Goal: Task Accomplishment & Management: Use online tool/utility

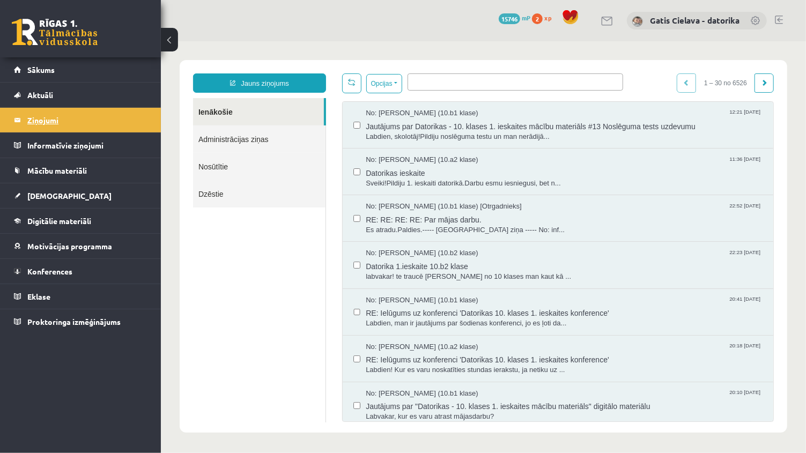
click at [41, 122] on legend "Ziņojumi 0" at bounding box center [87, 120] width 120 height 25
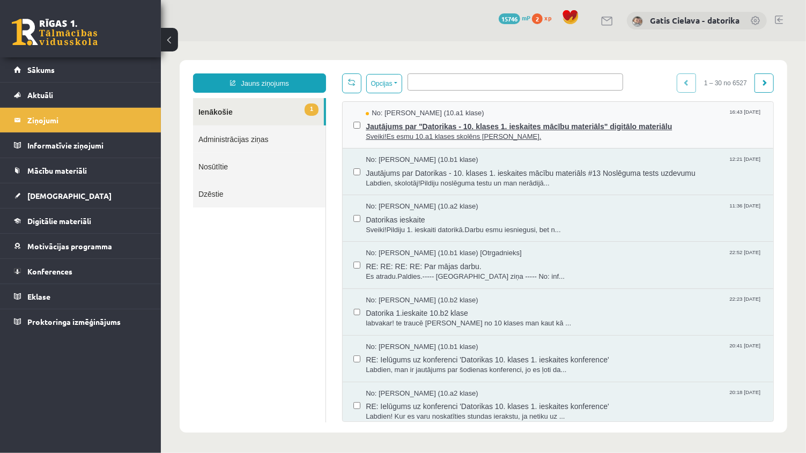
click at [483, 136] on span "Sveiki!Es esmu 10.a1 klases skolēns Vitalijs Kapustins." at bounding box center [563, 136] width 397 height 10
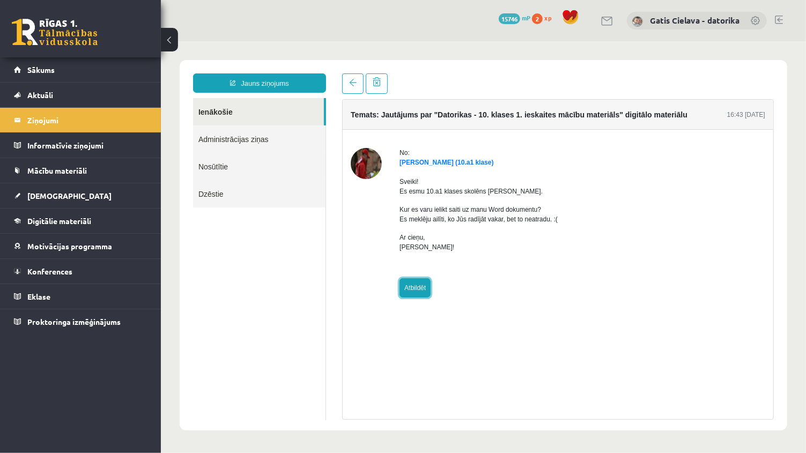
click at [411, 284] on link "Atbildēt" at bounding box center [414, 287] width 31 height 19
type input "**********"
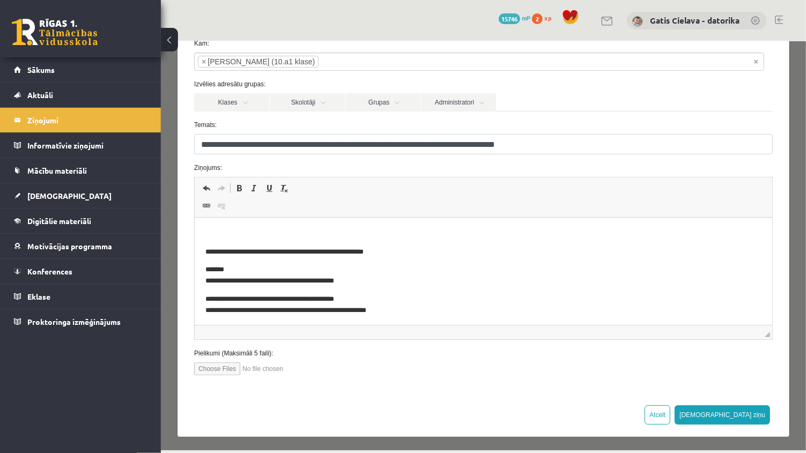
scroll to position [64, 0]
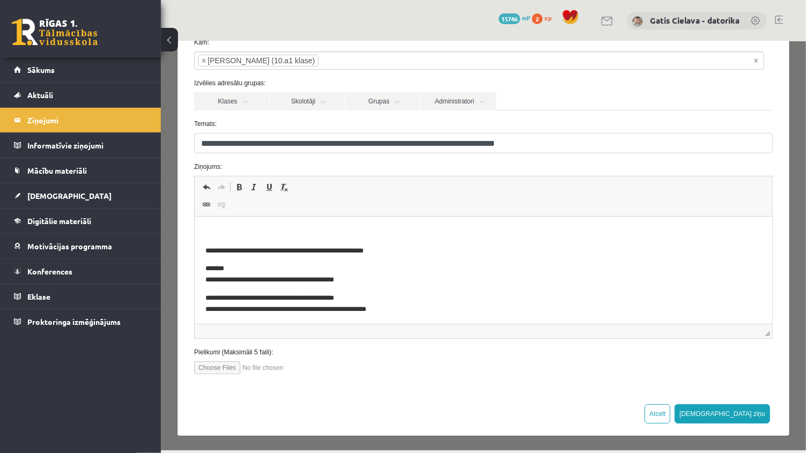
click at [292, 231] on p "Bagātinātā teksta redaktors, wiswyg-editor-47024816927420-1756993718-733" at bounding box center [483, 232] width 556 height 11
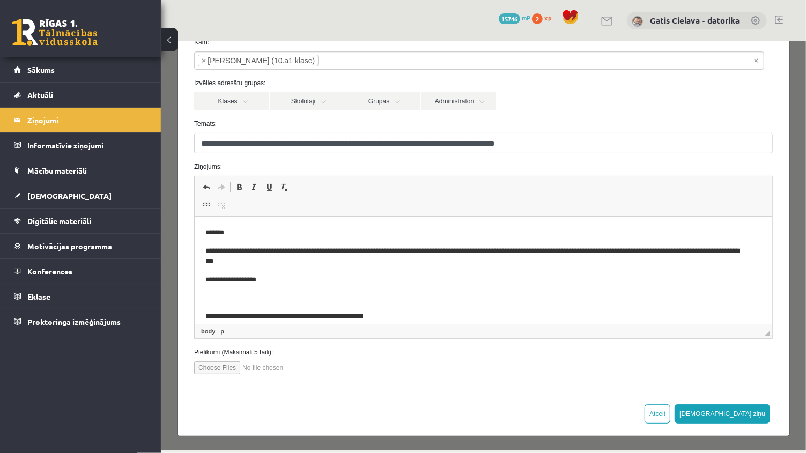
click at [511, 248] on p "**********" at bounding box center [474, 257] width 539 height 23
click at [554, 278] on p "**********" at bounding box center [474, 280] width 539 height 11
click at [744, 410] on button "[DEMOGRAPHIC_DATA] ziņu" at bounding box center [721, 413] width 95 height 19
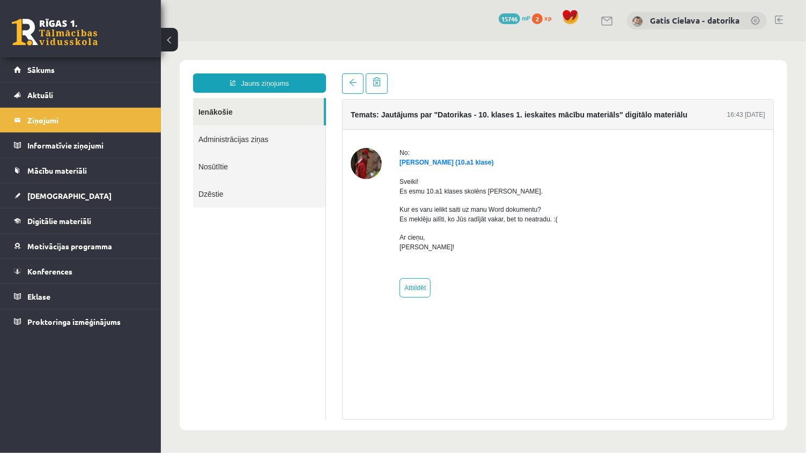
scroll to position [0, 0]
click at [39, 119] on legend "Ziņojumi 1" at bounding box center [87, 120] width 120 height 25
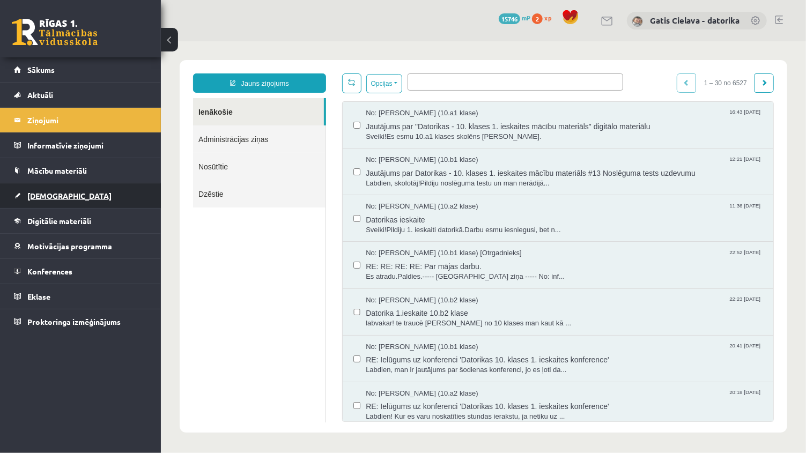
click at [27, 194] on span "[DEMOGRAPHIC_DATA]" at bounding box center [69, 196] width 84 height 10
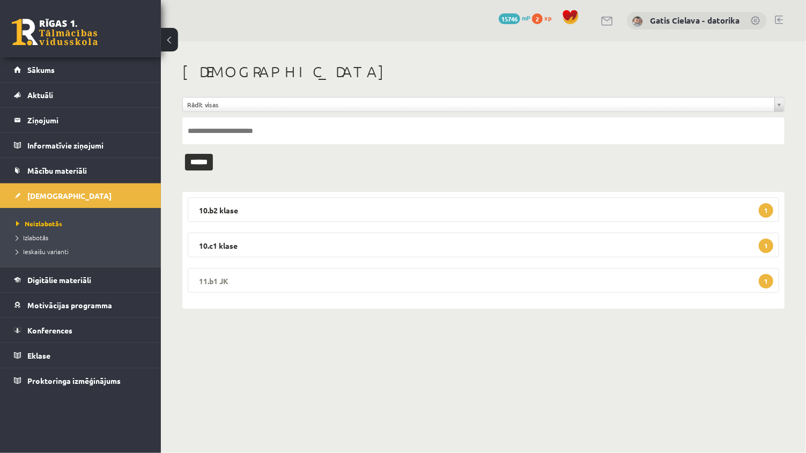
click at [487, 277] on legend "11.b1 JK 1" at bounding box center [484, 280] width 592 height 25
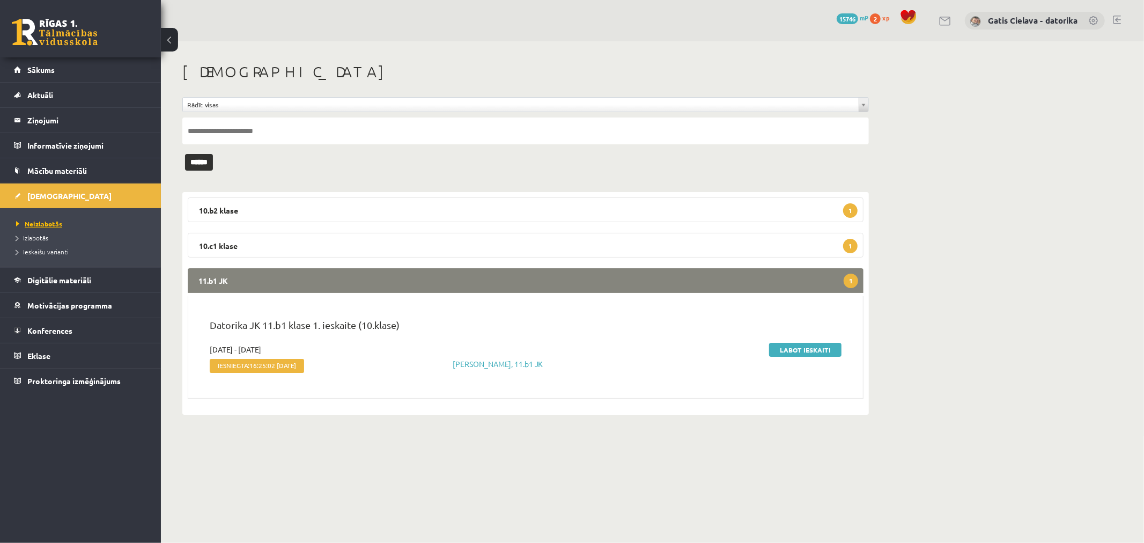
click at [51, 222] on span "Neizlabotās" at bounding box center [39, 223] width 46 height 9
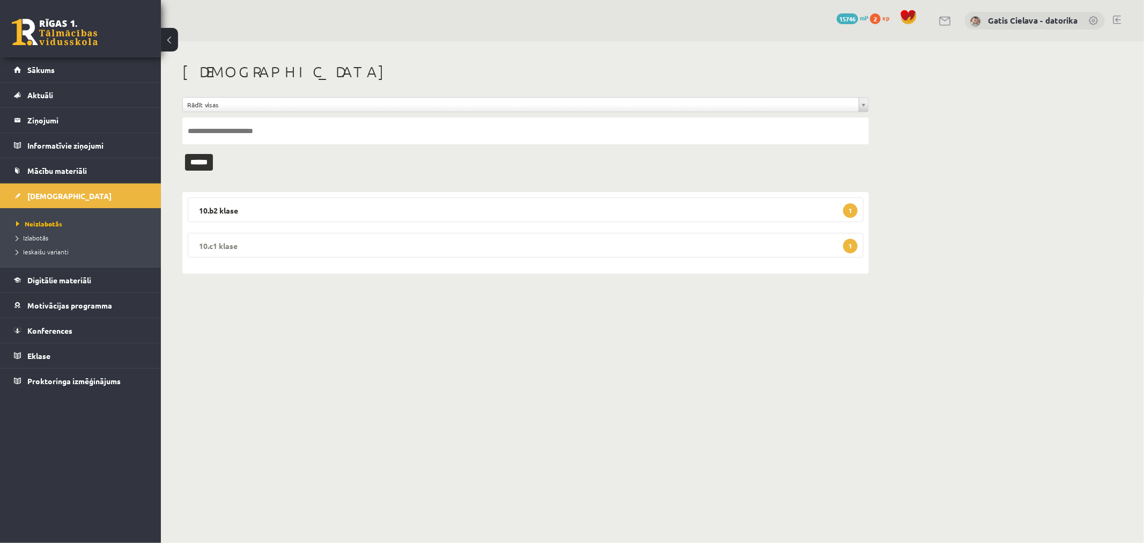
click at [790, 248] on legend "10.c1 klase 1" at bounding box center [526, 245] width 676 height 25
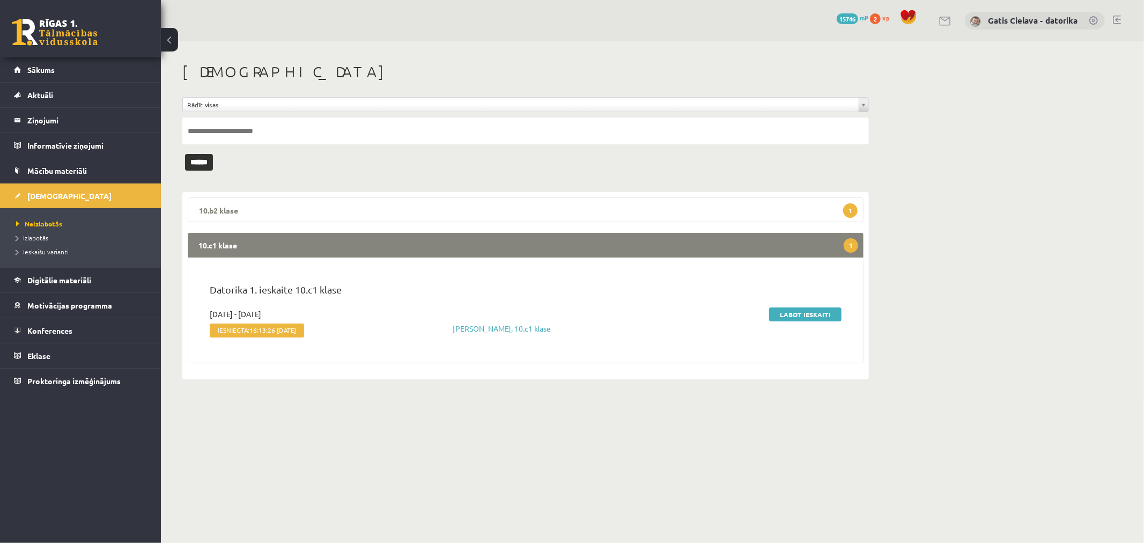
click at [417, 204] on legend "10.b2 klase 1" at bounding box center [526, 209] width 676 height 25
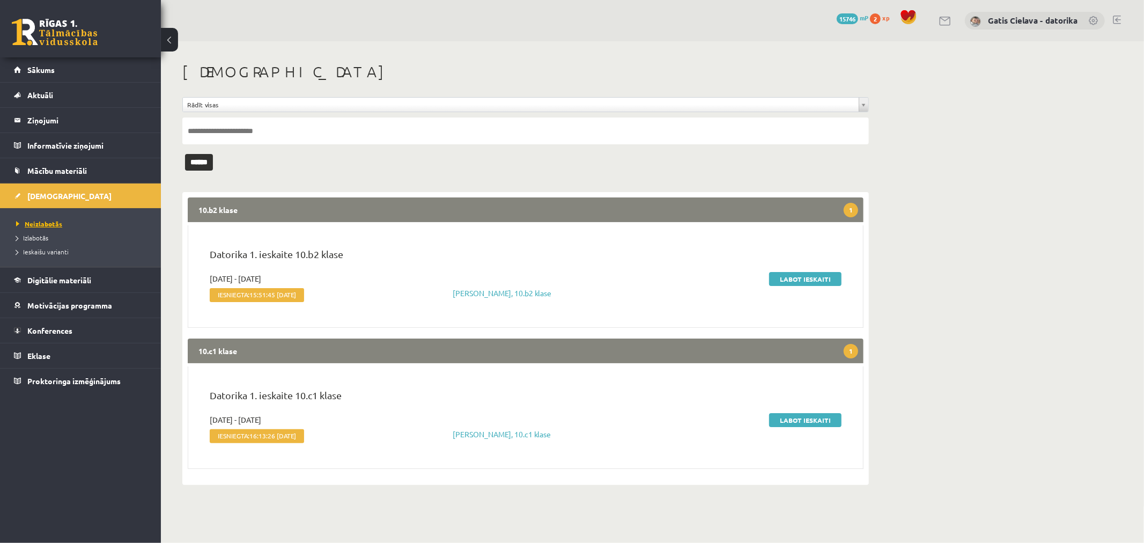
click at [46, 223] on span "Neizlabotās" at bounding box center [39, 223] width 46 height 9
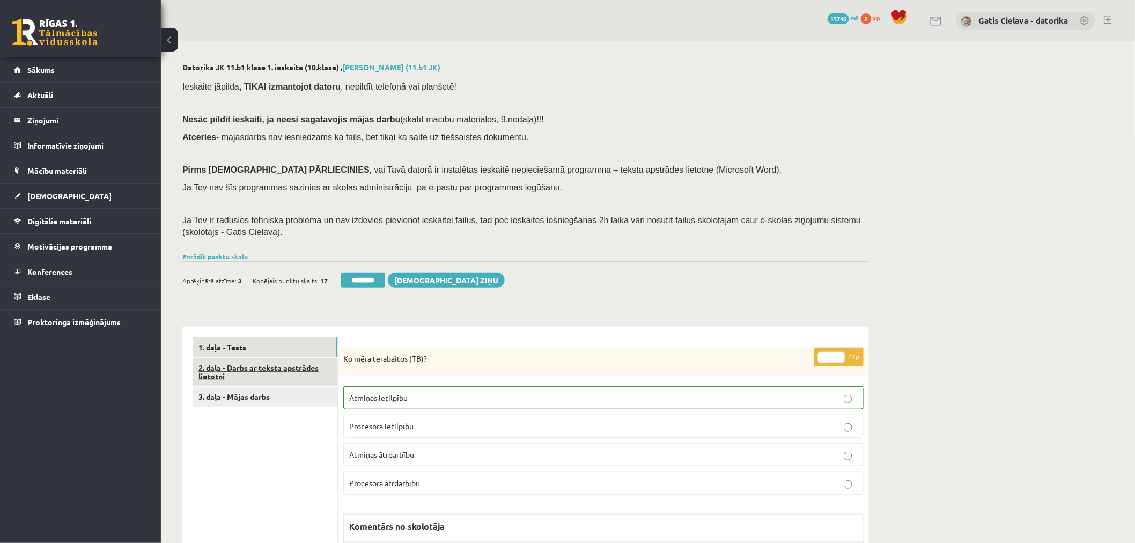
click at [282, 362] on link "2. daļa - Darbs ar teksta apstrādes lietotni" at bounding box center [265, 372] width 144 height 29
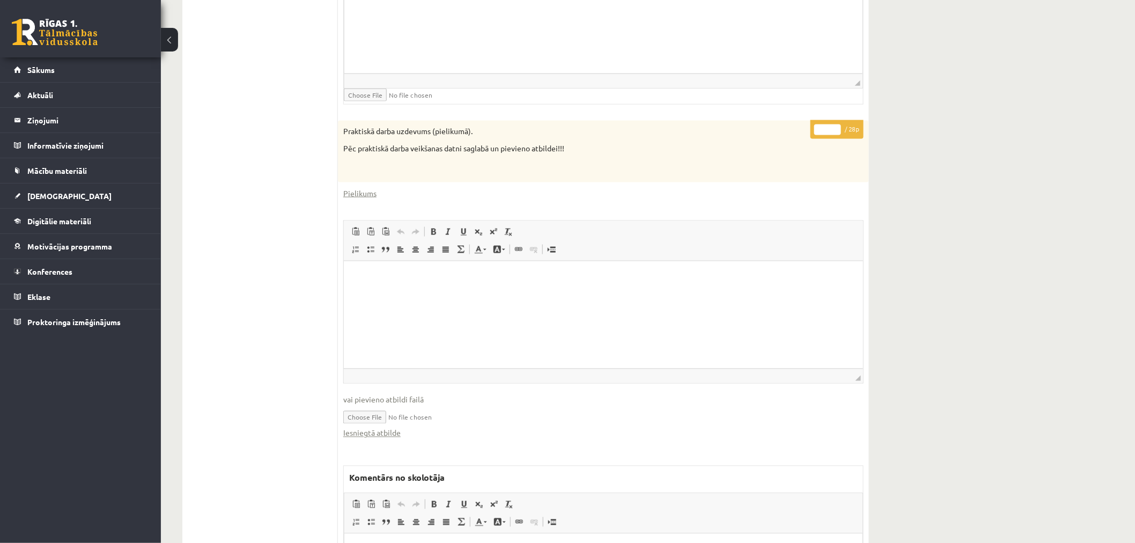
scroll to position [536, 0]
drag, startPoint x: 821, startPoint y: 131, endPoint x: 830, endPoint y: 128, distance: 9.7
click at [797, 128] on input "*" at bounding box center [827, 131] width 27 height 11
type input "**"
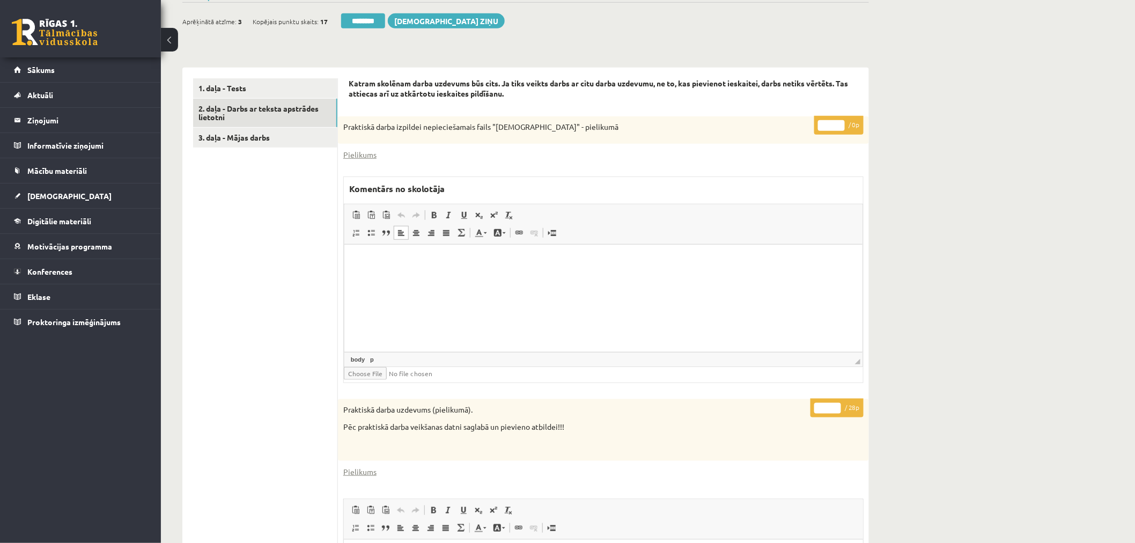
scroll to position [238, 0]
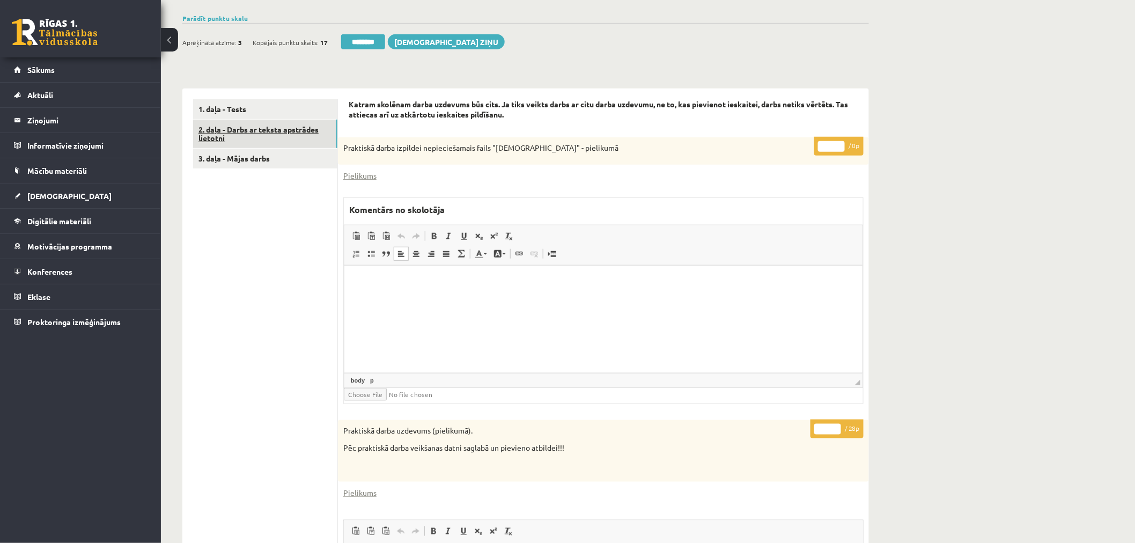
click at [292, 129] on link "2. daļa - Darbs ar teksta apstrādes lietotni" at bounding box center [265, 134] width 144 height 29
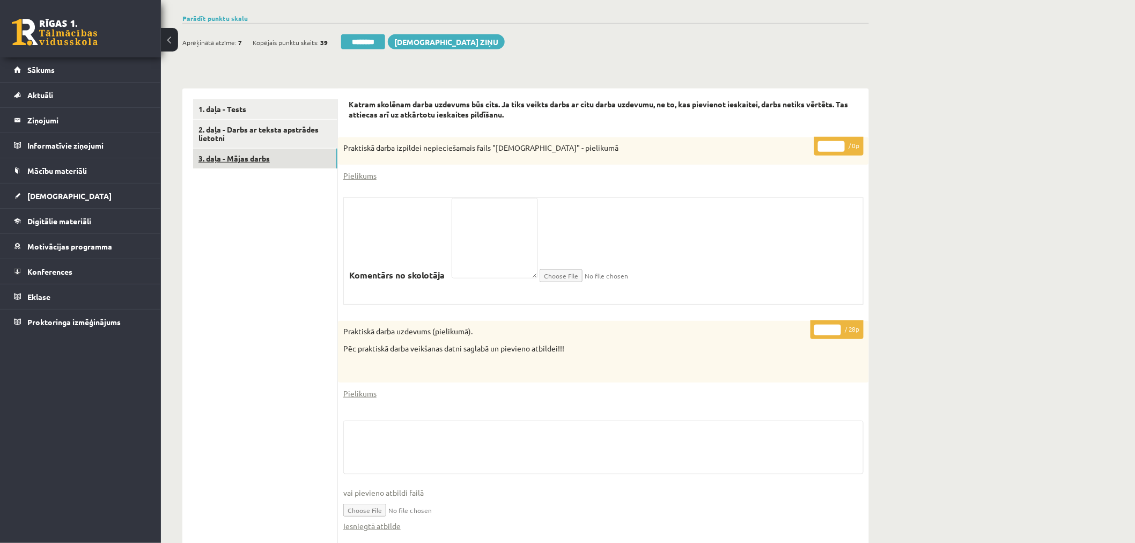
click at [256, 163] on link "3. daļa - Mājas darbs" at bounding box center [265, 159] width 144 height 20
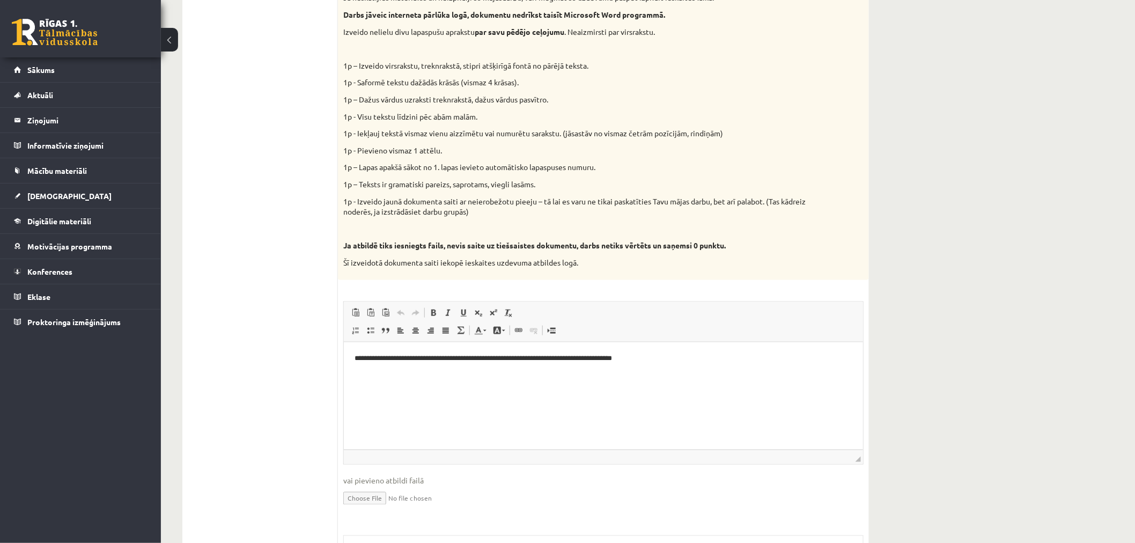
scroll to position [417, 0]
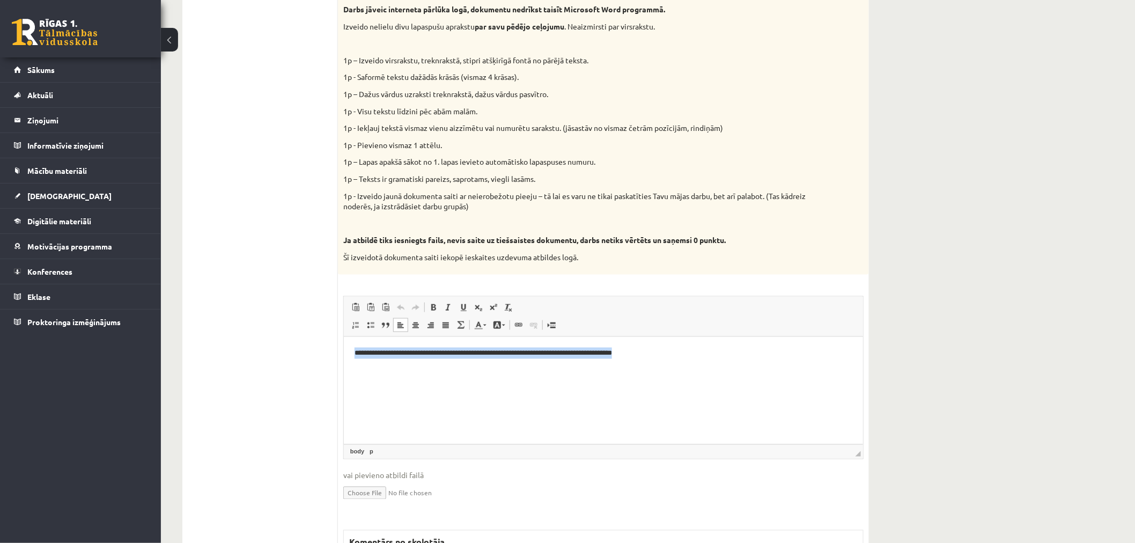
drag, startPoint x: 703, startPoint y: 359, endPoint x: 282, endPoint y: 338, distance: 421.6
click at [343, 338] on html "**********" at bounding box center [602, 352] width 519 height 33
copy p "**********"
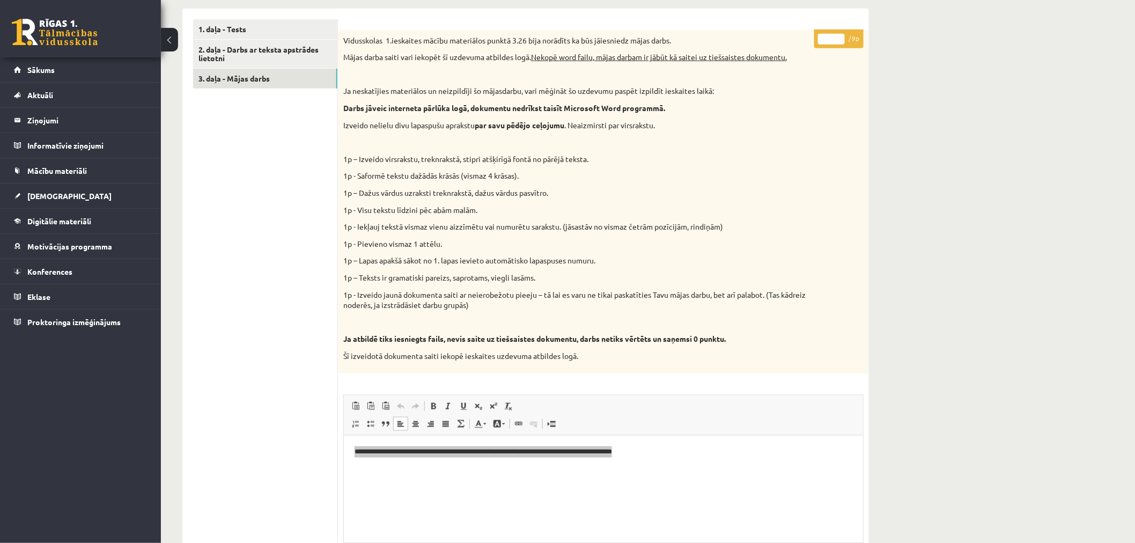
scroll to position [119, 0]
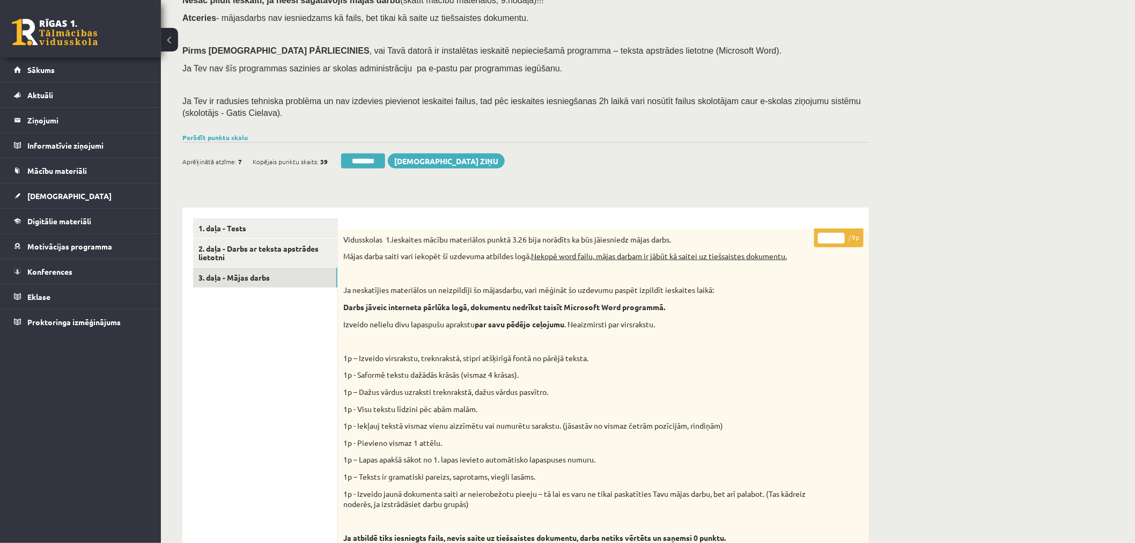
drag, startPoint x: 826, startPoint y: 233, endPoint x: 803, endPoint y: 236, distance: 23.2
drag, startPoint x: 832, startPoint y: 238, endPoint x: 806, endPoint y: 235, distance: 26.0
type input "*"
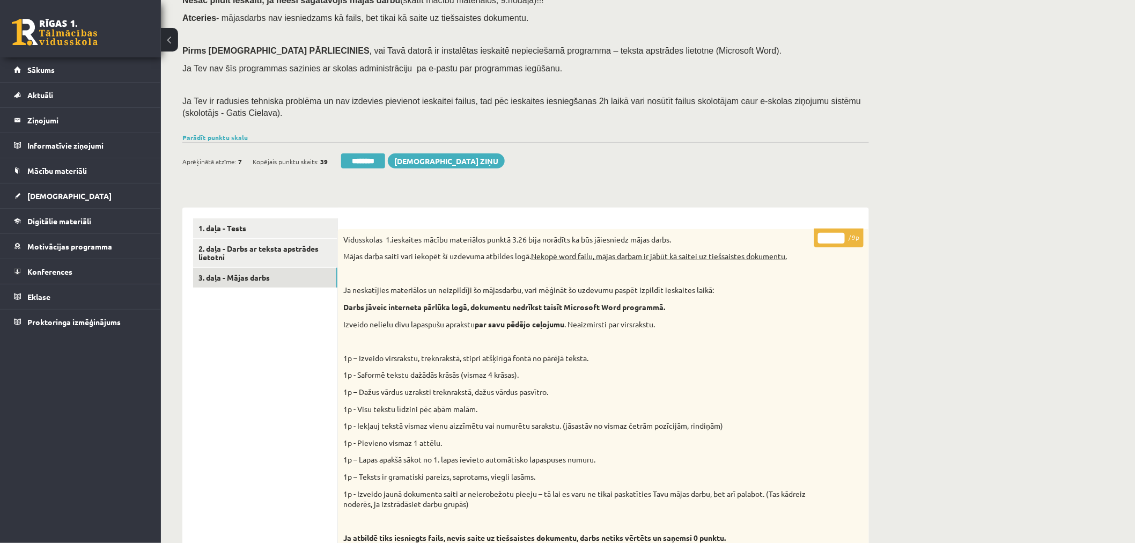
click at [797, 181] on div "Datorika JK 11.b1 klase 1. ieskaite (10.klase) , Signija Fazekaša (11.b1 JK) Ie…" at bounding box center [648, 501] width 974 height 1158
click at [259, 273] on link "3. daļa - Mājas darbs" at bounding box center [265, 278] width 144 height 20
click at [227, 130] on div "Datorika JK 11.b1 klase 1. ieskaite (10.klase) , Signija Fazekaša (11.b1 JK) Ie…" at bounding box center [526, 393] width 730 height 943
click at [227, 133] on link "Parādīt punktu skalu" at bounding box center [214, 137] width 65 height 9
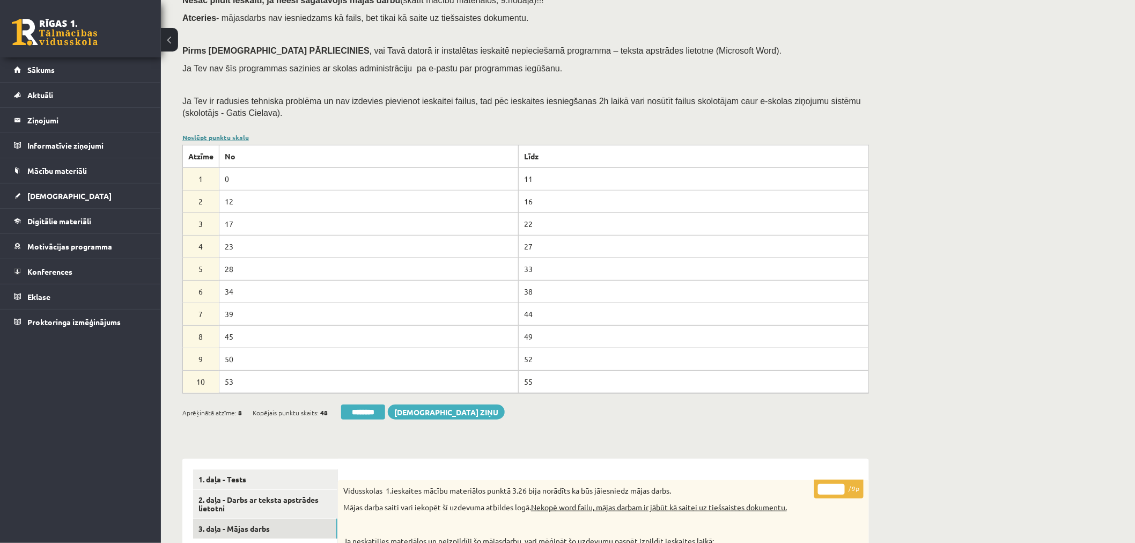
click at [227, 133] on link "Noslēpt punktu skalu" at bounding box center [215, 137] width 67 height 9
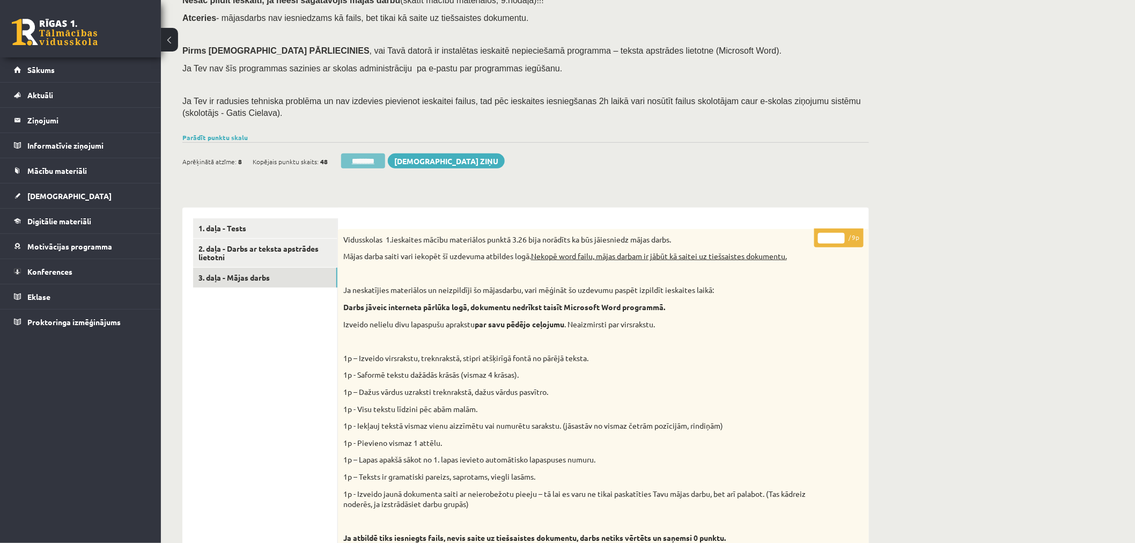
click at [360, 157] on input "********" at bounding box center [363, 160] width 44 height 15
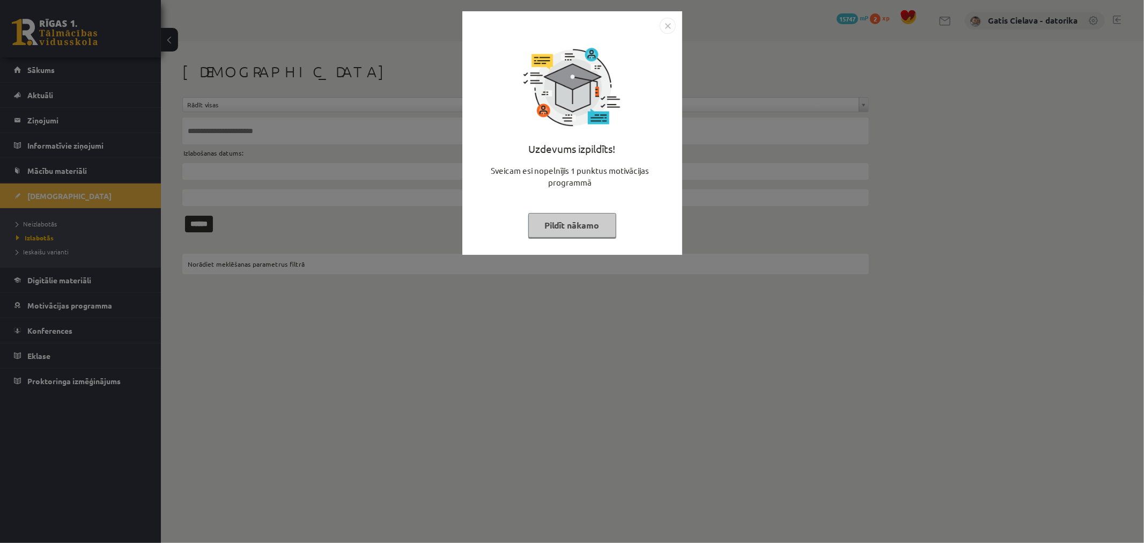
click at [589, 233] on button "Pildīt nākamo" at bounding box center [572, 225] width 88 height 25
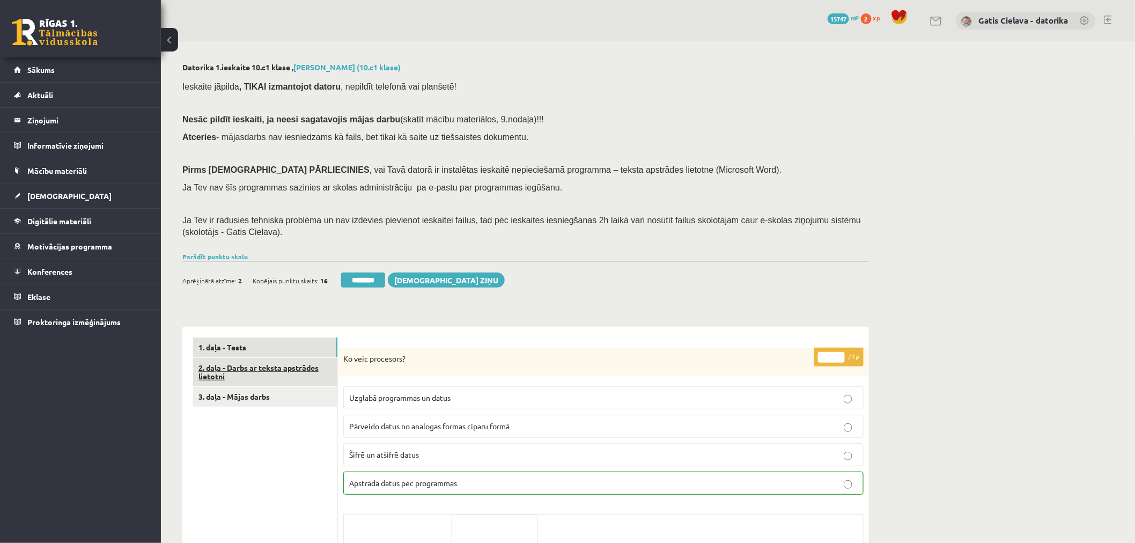
click at [279, 373] on link "2. daļa - Darbs ar teksta apstrādes lietotni" at bounding box center [265, 372] width 144 height 29
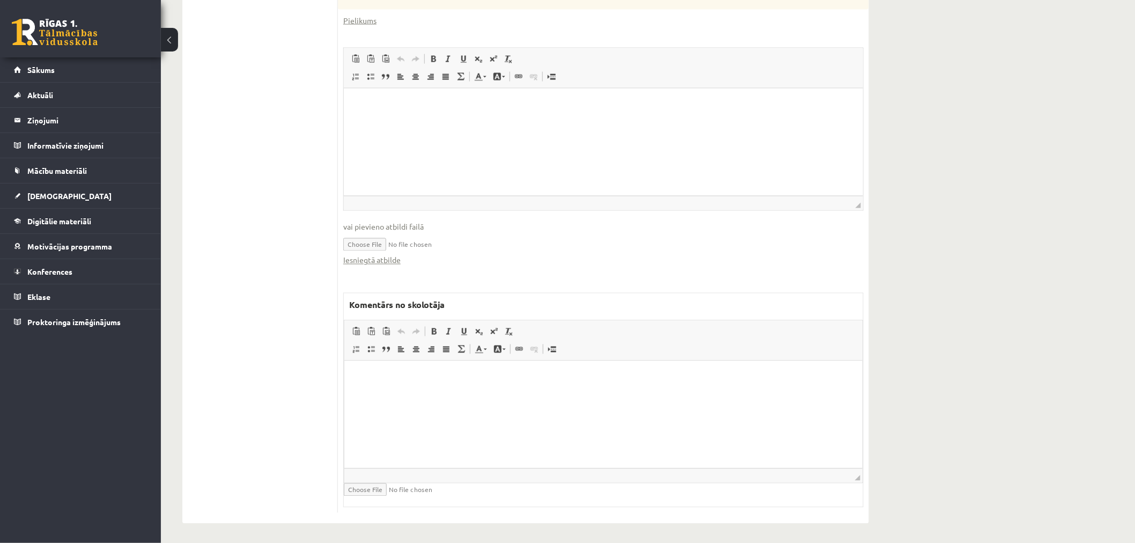
scroll to position [711, 0]
drag, startPoint x: 363, startPoint y: 18, endPoint x: 399, endPoint y: 27, distance: 37.5
click at [399, 27] on div "* / 28p Praktiskā darba uzdevums (pielikumā). Pēc praktiskā darba veikšanas dat…" at bounding box center [603, 229] width 531 height 565
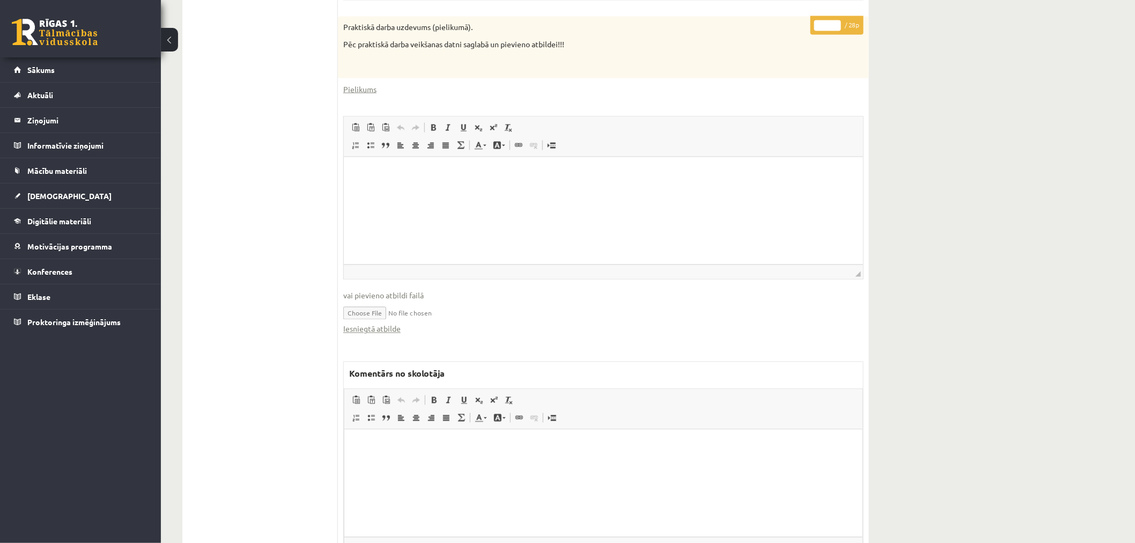
scroll to position [533, 0]
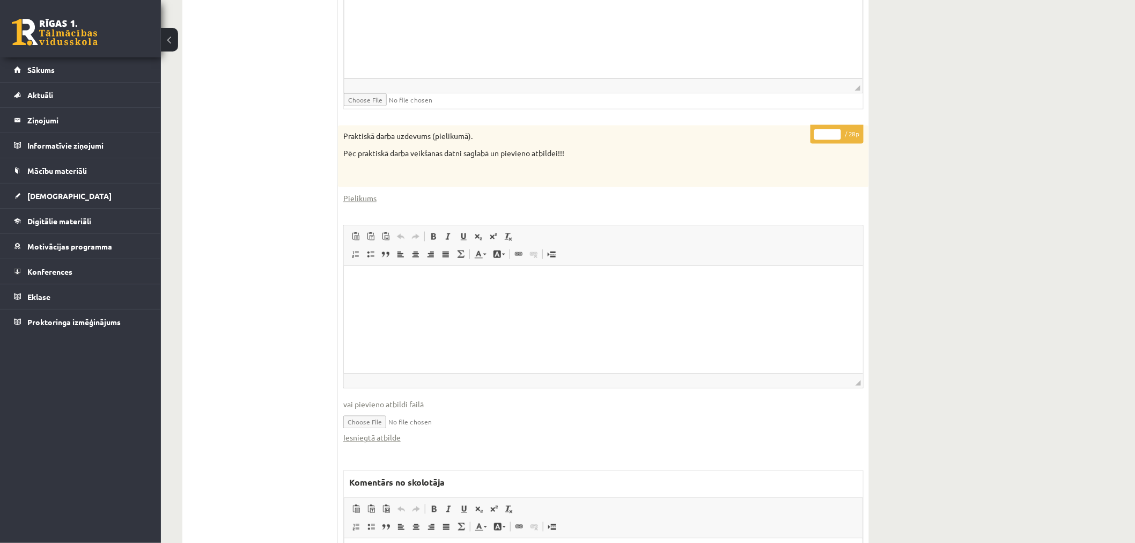
drag, startPoint x: 828, startPoint y: 135, endPoint x: 814, endPoint y: 133, distance: 13.7
click at [814, 133] on input "*" at bounding box center [827, 134] width 27 height 11
type input "**"
click at [944, 130] on div "Datorika 1.ieskaite 10.c1 klase , Timurs Gorodņičevs (10.c1 klase) Ieskaite jāp…" at bounding box center [648, 116] width 974 height 1214
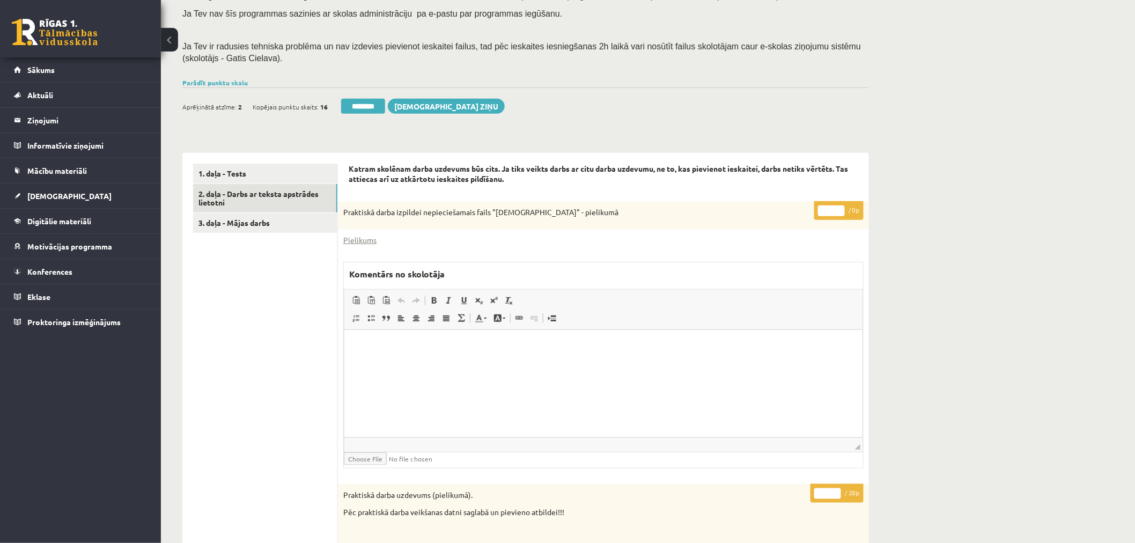
scroll to position [115, 0]
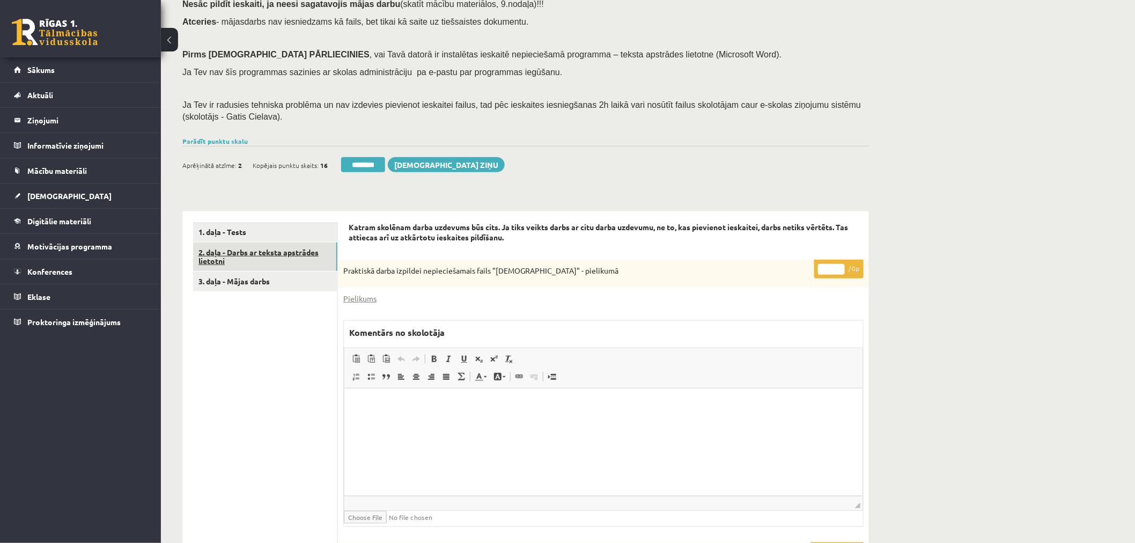
click at [289, 252] on link "2. daļa - Darbs ar teksta apstrādes lietotni" at bounding box center [265, 256] width 144 height 29
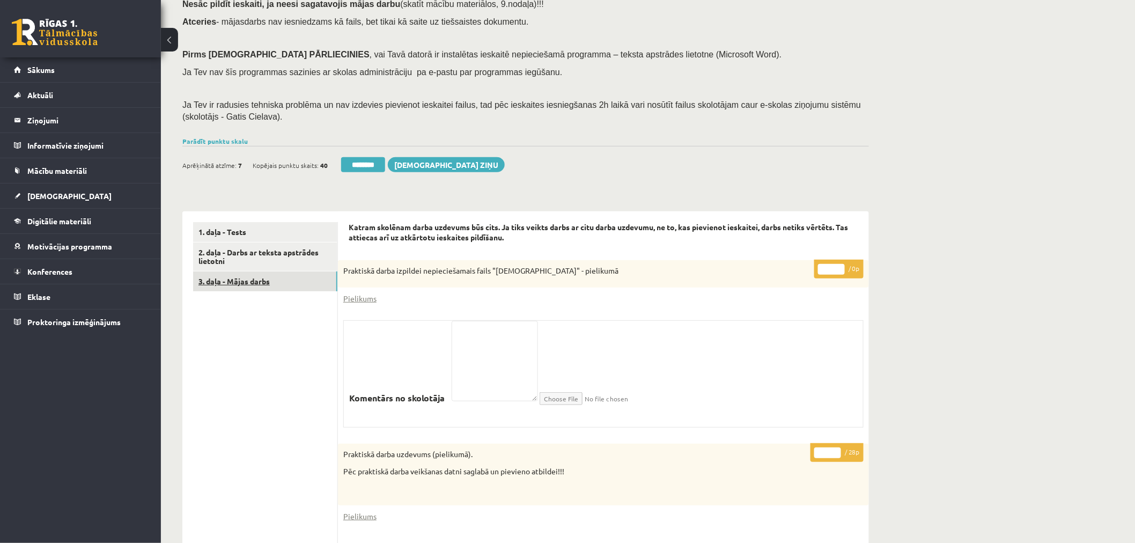
click at [256, 288] on link "3. daļa - Mājas darbs" at bounding box center [265, 281] width 144 height 20
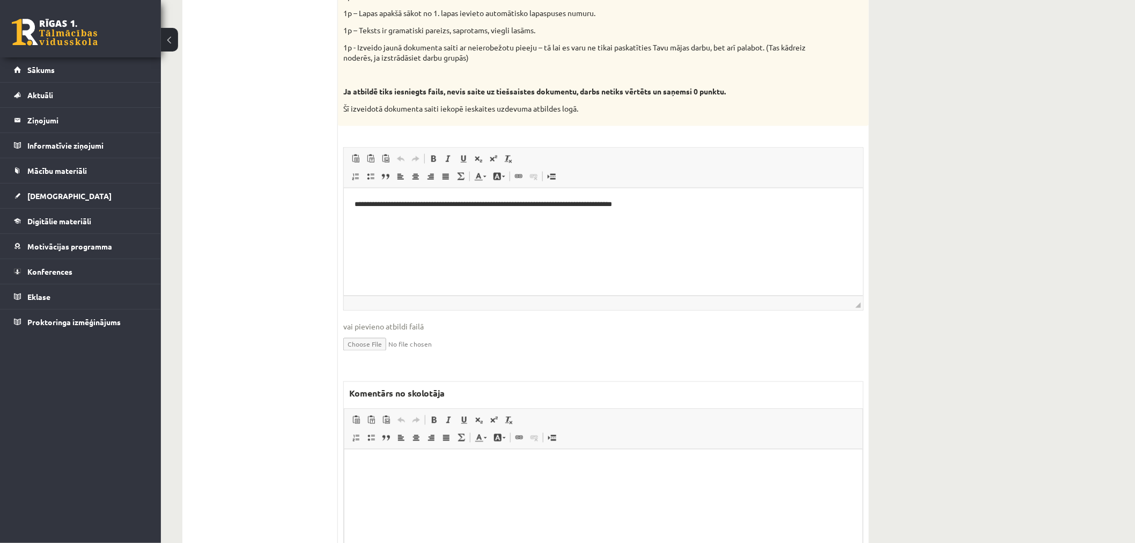
scroll to position [592, 0]
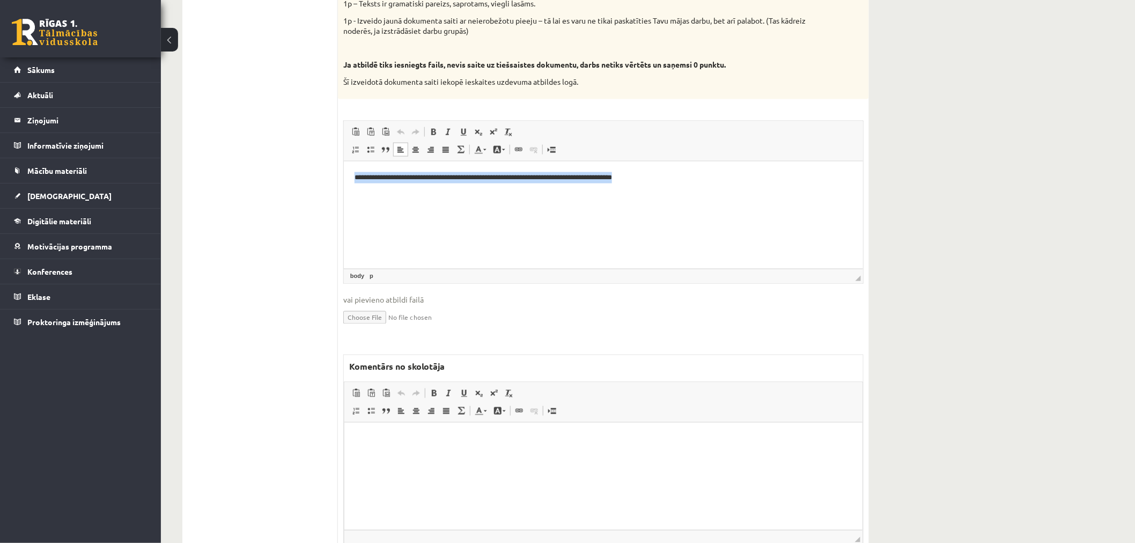
drag, startPoint x: 765, startPoint y: 204, endPoint x: 256, endPoint y: 179, distance: 509.2
click at [343, 179] on html "**********" at bounding box center [602, 177] width 519 height 33
copy p "**********"
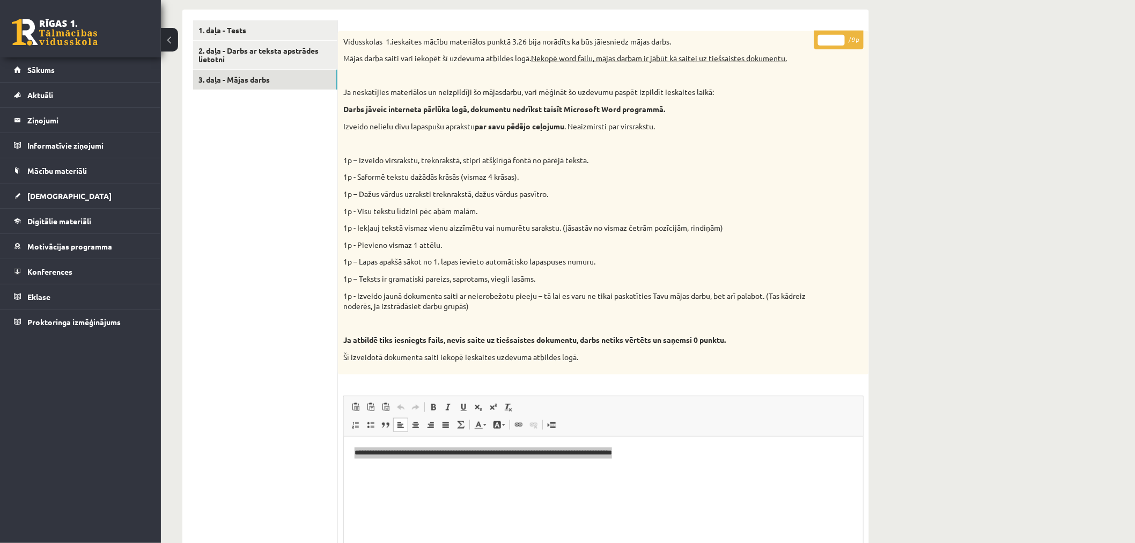
scroll to position [294, 0]
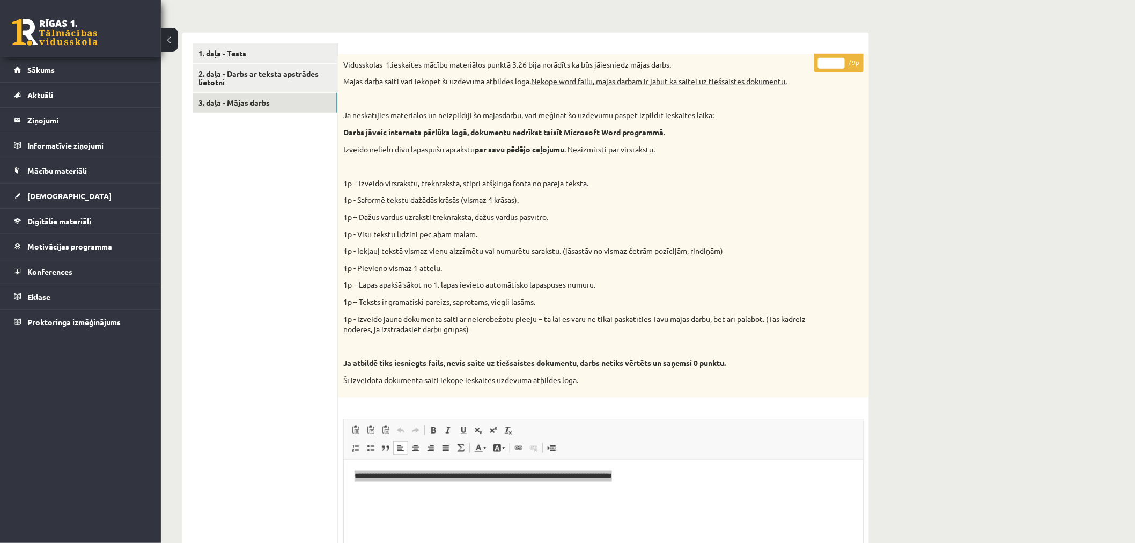
drag, startPoint x: 833, startPoint y: 59, endPoint x: 814, endPoint y: 60, distance: 18.8
click at [814, 60] on p "* / 9p" at bounding box center [838, 63] width 49 height 19
type input "*"
click at [920, 84] on div "Datorika 1.ieskaite 10.c1 klase , Timurs Gorodņičevs (10.c1 klase) Ieskaite jāp…" at bounding box center [648, 326] width 974 height 1158
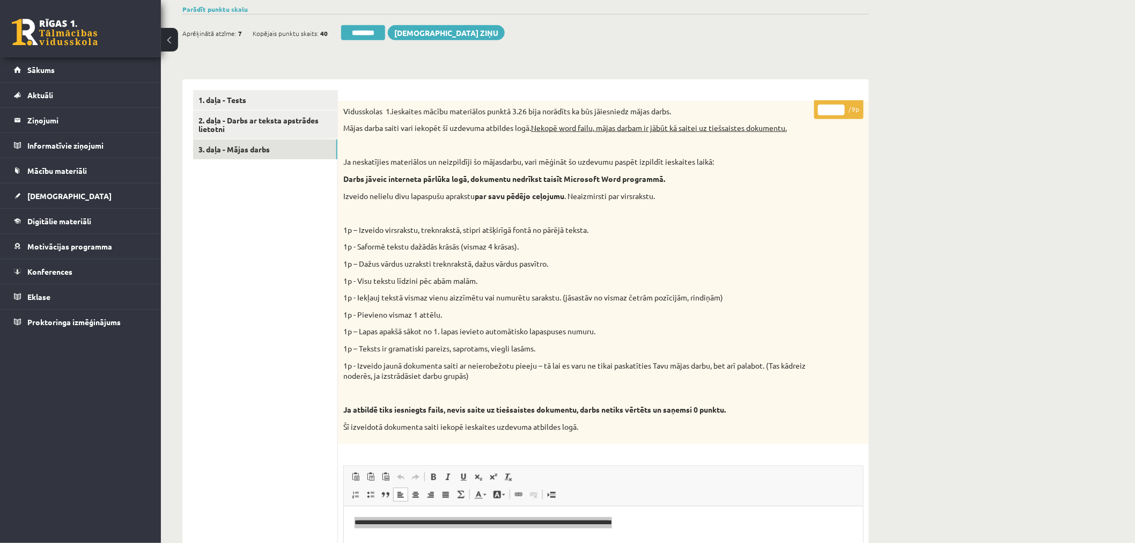
scroll to position [175, 0]
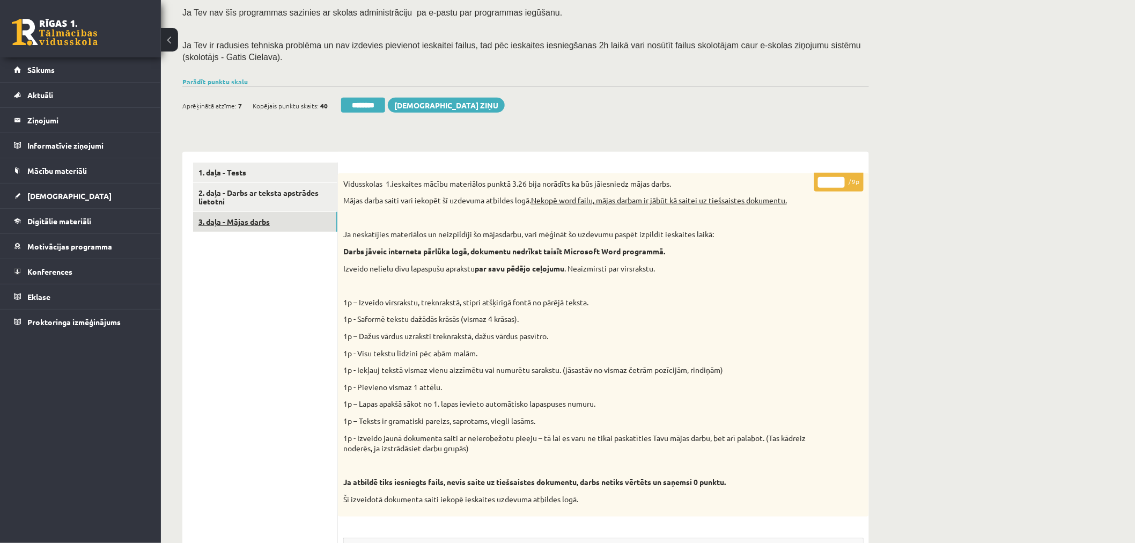
click at [246, 215] on link "3. daļa - Mājas darbs" at bounding box center [265, 222] width 144 height 20
click at [231, 81] on link "Parādīt punktu skalu" at bounding box center [214, 81] width 65 height 9
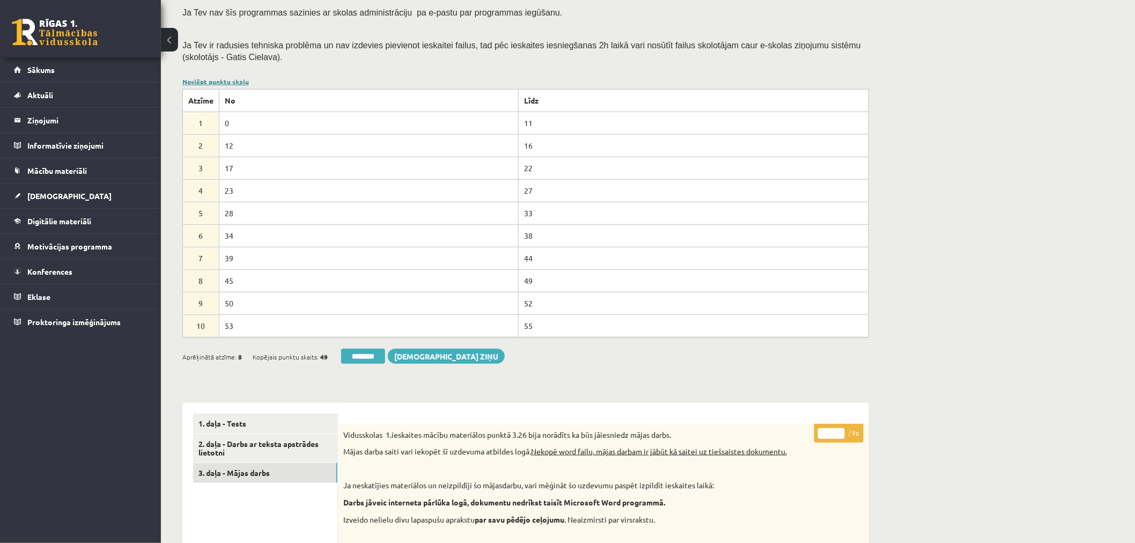
click at [231, 81] on link "Noslēpt punktu skalu" at bounding box center [215, 81] width 67 height 9
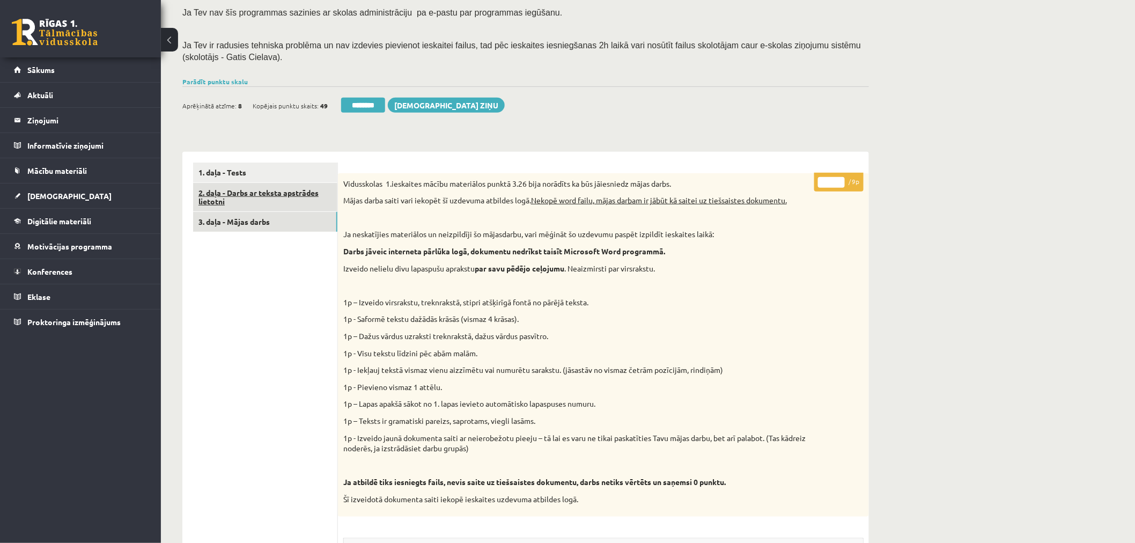
click at [279, 189] on link "2. daļa - Darbs ar teksta apstrādes lietotni" at bounding box center [265, 197] width 144 height 29
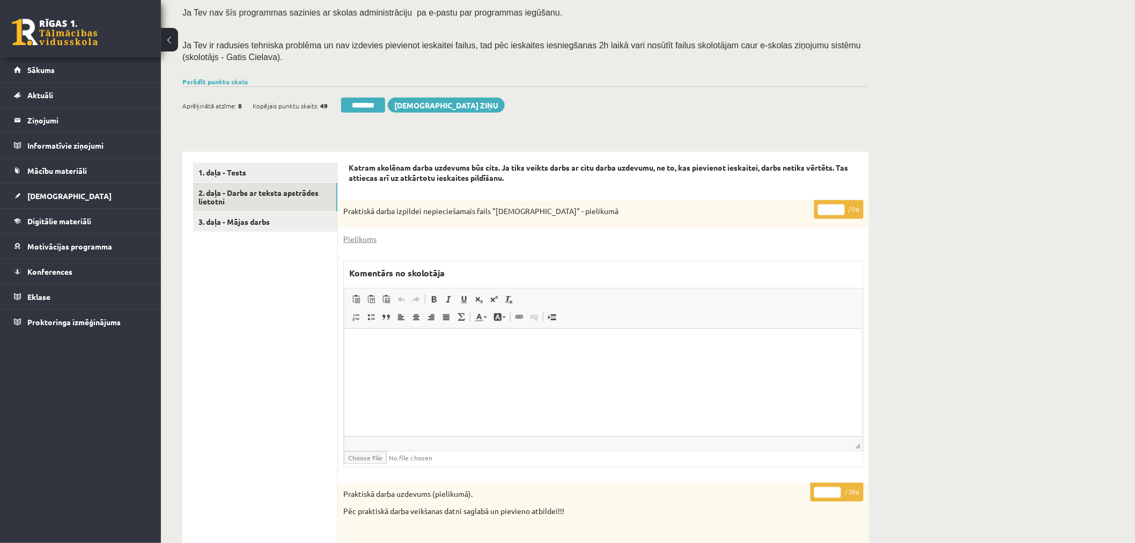
type input "**"
click at [835, 489] on input "**" at bounding box center [827, 492] width 27 height 11
click at [248, 221] on link "3. daļa - Mājas darbs" at bounding box center [265, 222] width 144 height 20
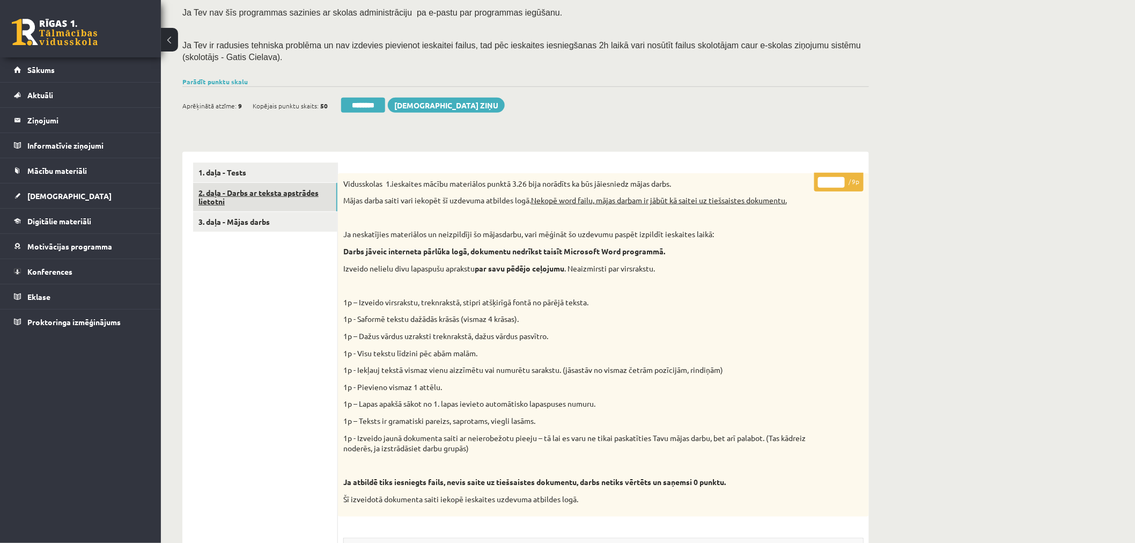
click at [250, 194] on link "2. daļa - Darbs ar teksta apstrādes lietotni" at bounding box center [265, 197] width 144 height 29
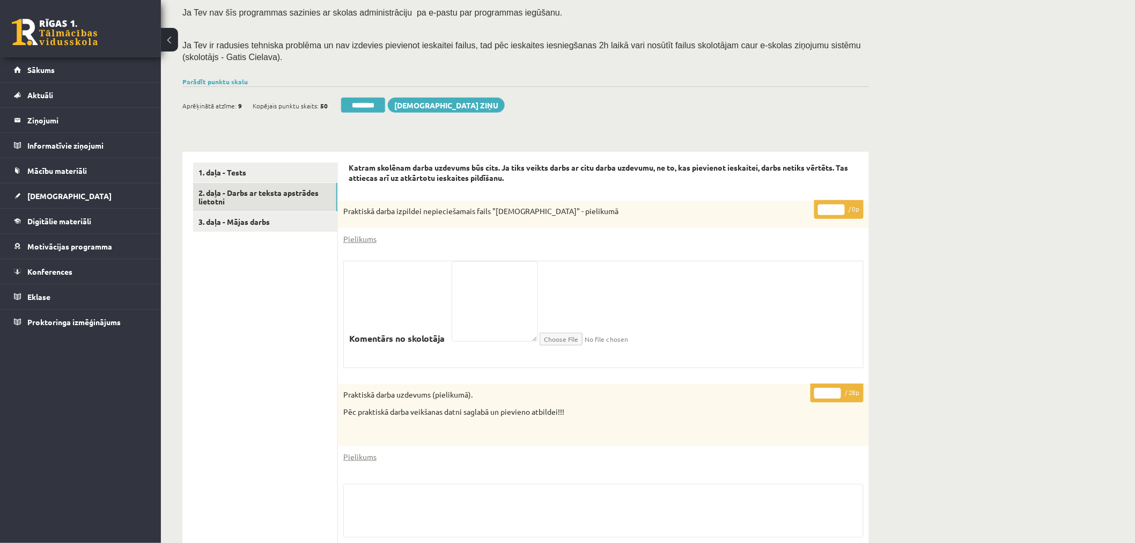
drag, startPoint x: 376, startPoint y: 109, endPoint x: 626, endPoint y: 39, distance: 259.8
click at [376, 109] on input "********" at bounding box center [363, 105] width 44 height 15
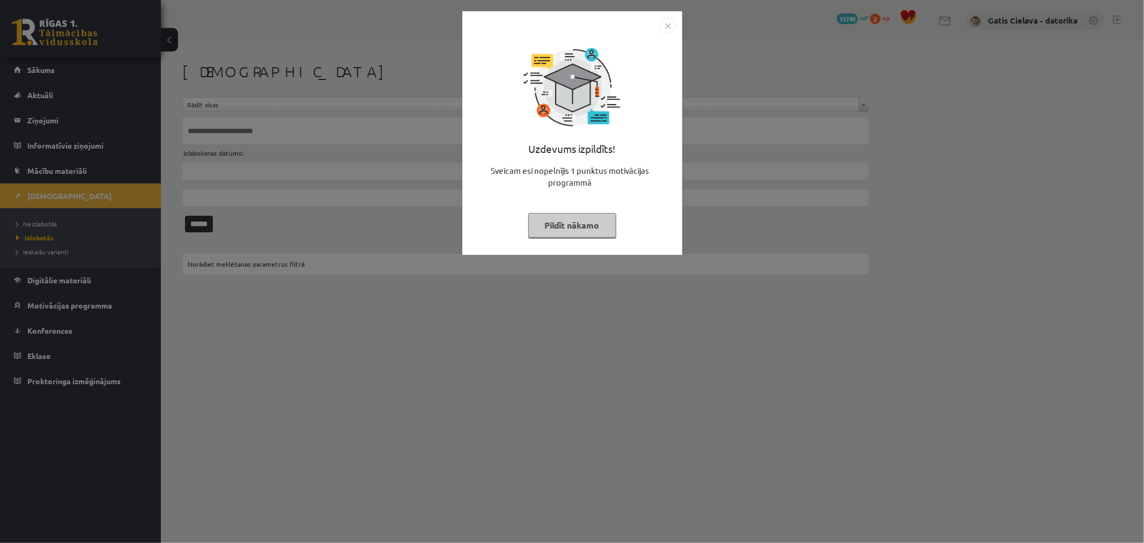
click at [579, 224] on button "Pildīt nākamo" at bounding box center [572, 225] width 88 height 25
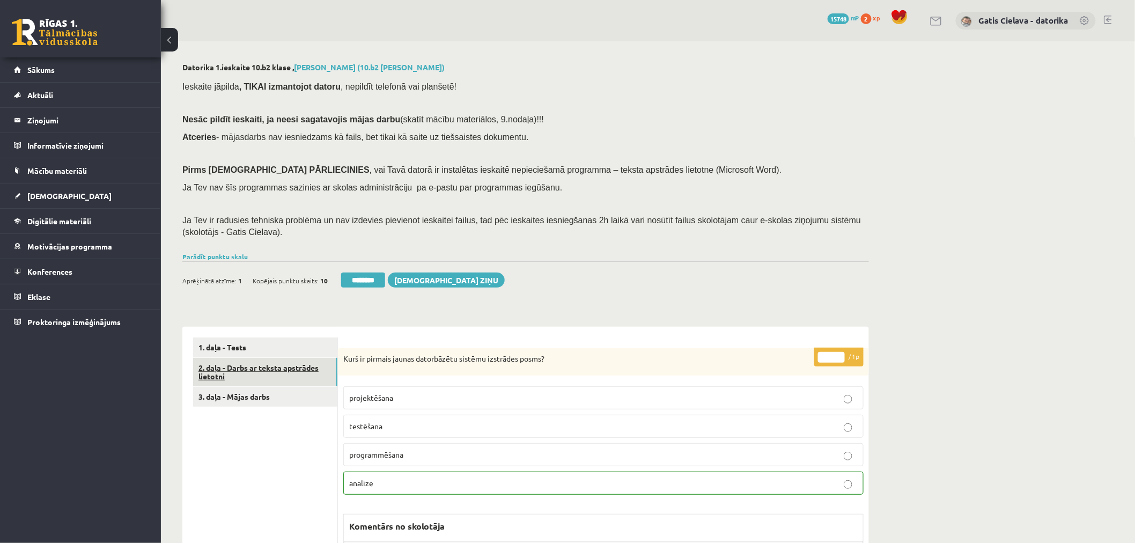
click at [278, 366] on link "2. daļa - Darbs ar teksta apstrādes lietotni" at bounding box center [265, 372] width 144 height 29
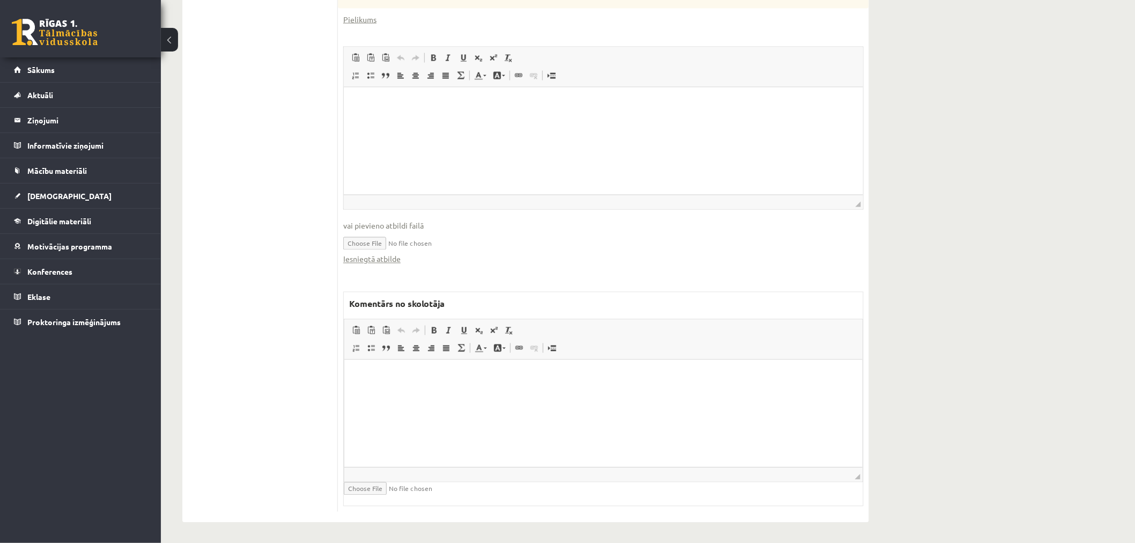
scroll to position [635, 0]
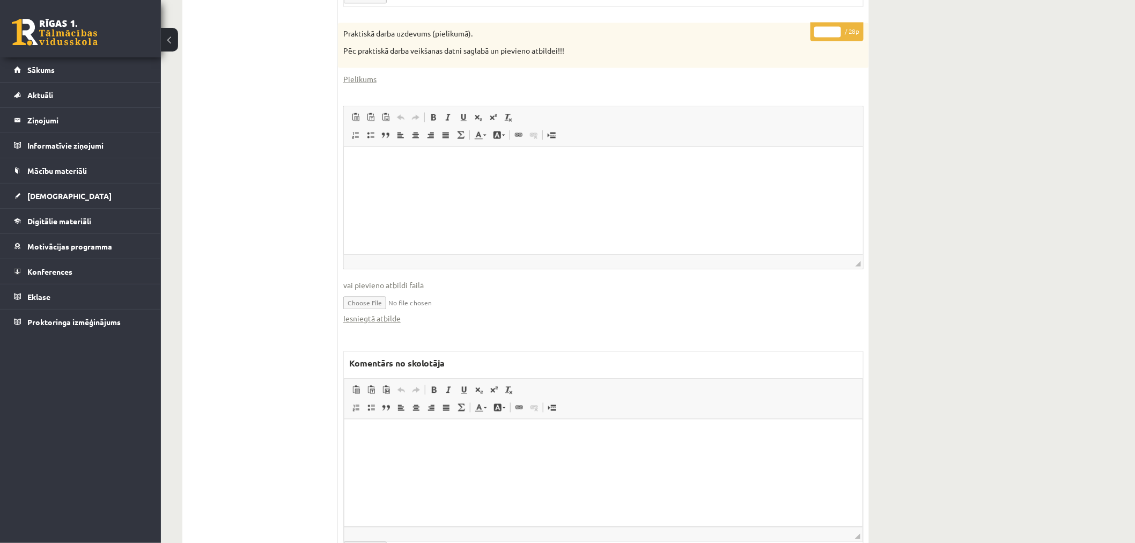
drag, startPoint x: 825, startPoint y: 31, endPoint x: 812, endPoint y: 30, distance: 13.4
click at [812, 30] on p "* / 28p" at bounding box center [837, 32] width 53 height 19
type input "**"
click at [1021, 73] on div "Datorika 1.ieskaite 10.b2 [PERSON_NAME] , [PERSON_NAME] (10.b2 [PERSON_NAME]) I…" at bounding box center [648, 4] width 974 height 1197
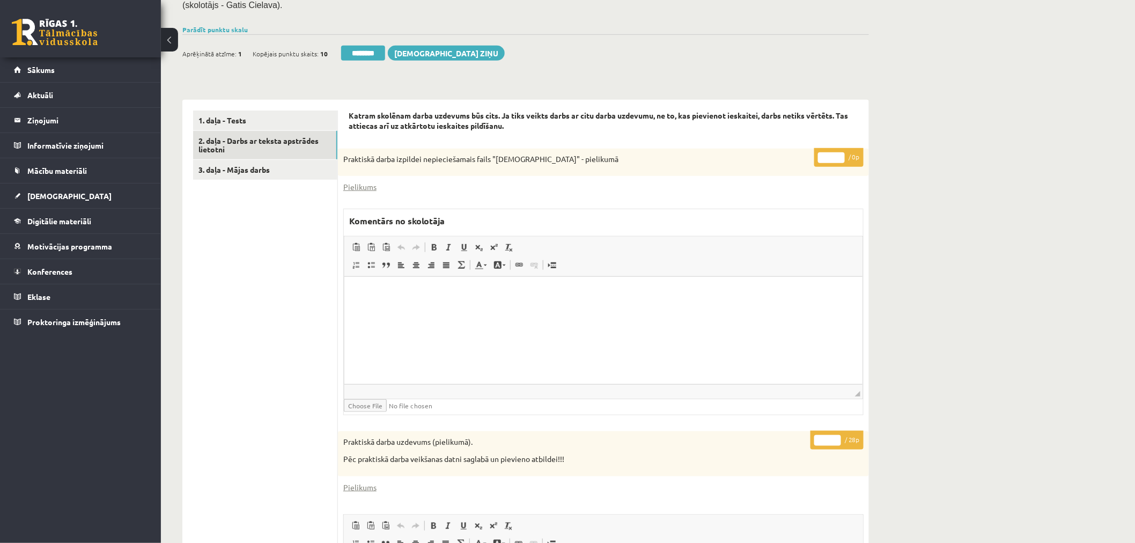
scroll to position [158, 0]
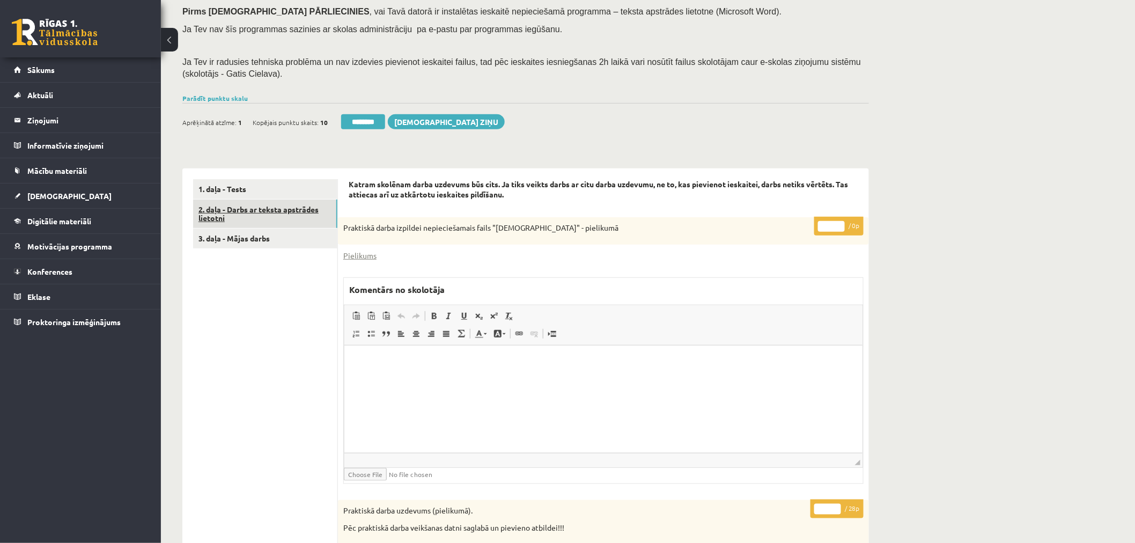
click at [296, 207] on link "2. daļa - Darbs ar teksta apstrādes lietotni" at bounding box center [265, 214] width 144 height 29
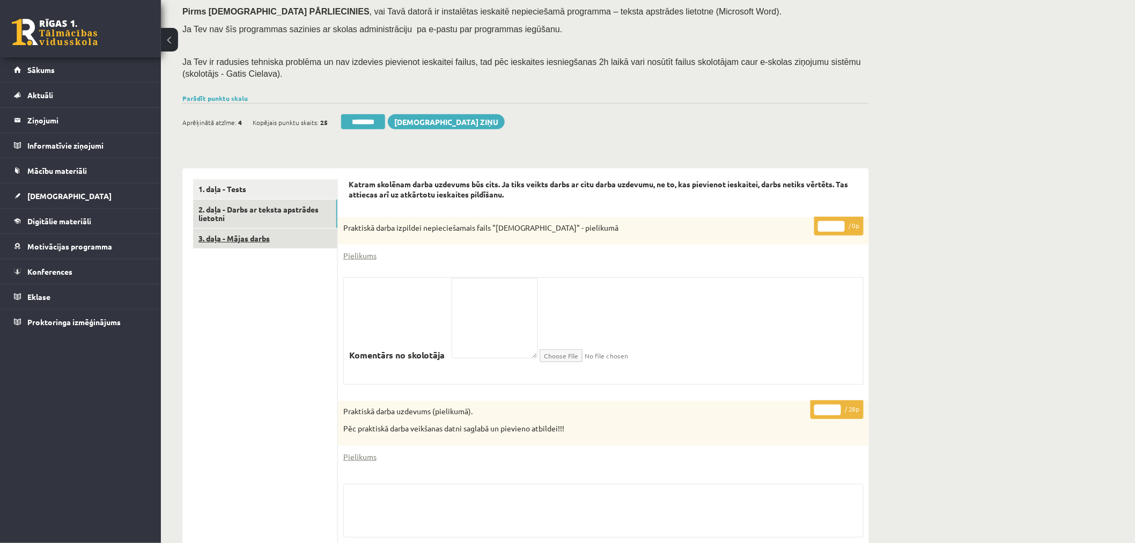
click at [254, 241] on link "3. daļa - Mājas darbs" at bounding box center [265, 239] width 144 height 20
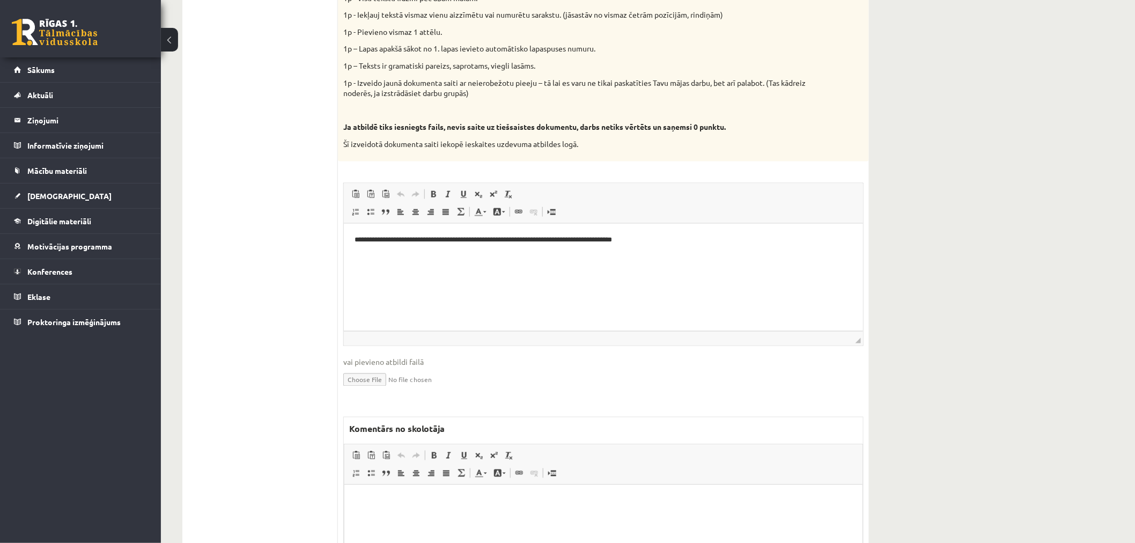
scroll to position [561, 0]
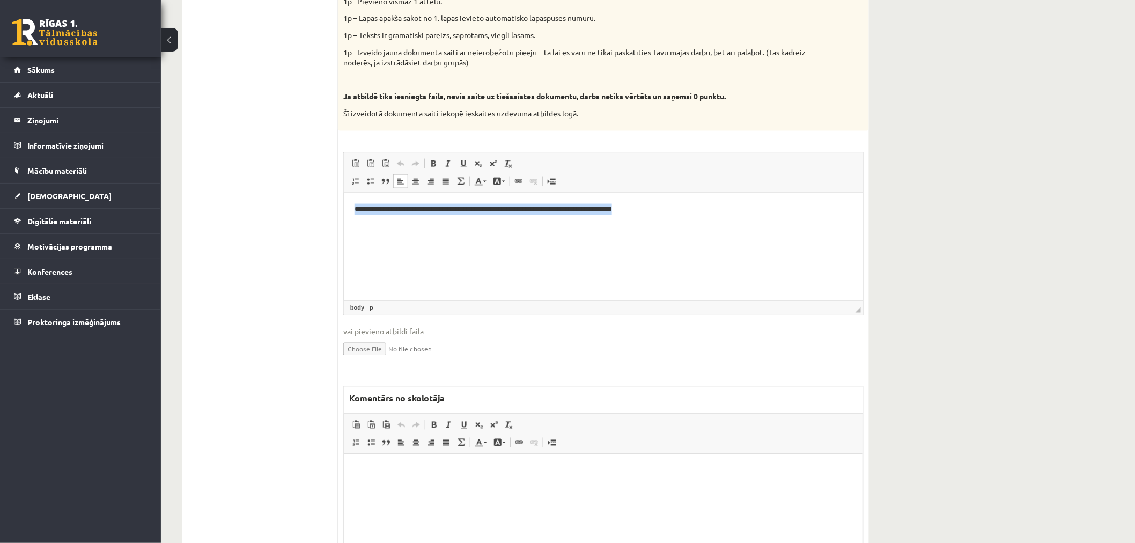
drag, startPoint x: 757, startPoint y: 202, endPoint x: 576, endPoint y: 395, distance: 264.5
click at [343, 202] on html "**********" at bounding box center [602, 209] width 519 height 33
copy p "**********"
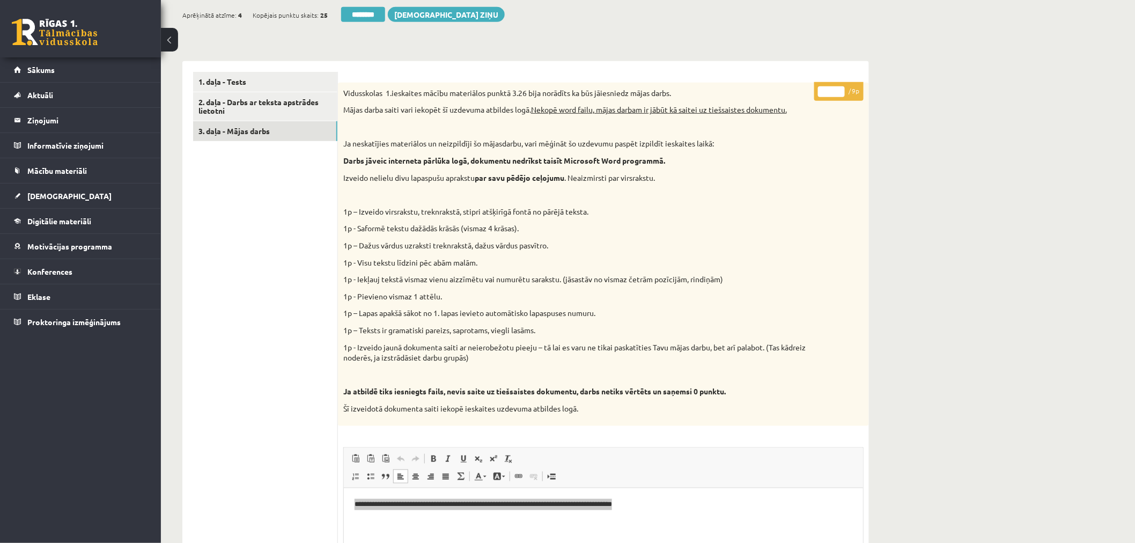
scroll to position [263, 0]
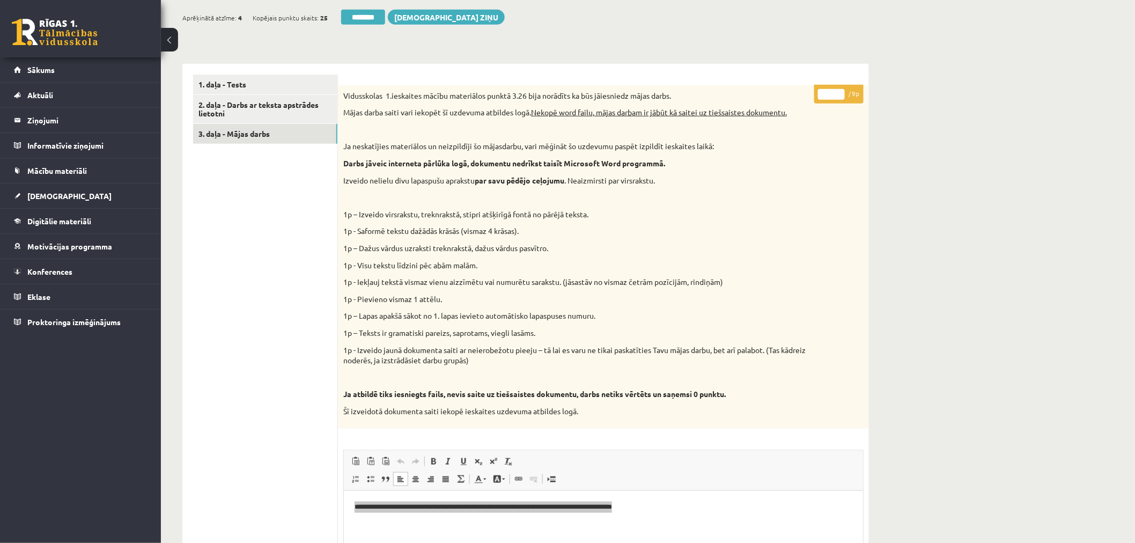
drag, startPoint x: 833, startPoint y: 94, endPoint x: 815, endPoint y: 94, distance: 17.2
click at [817, 94] on p "* / 9p" at bounding box center [838, 94] width 49 height 19
type input "*"
click at [943, 108] on div "Datorika 1.ieskaite 10.b2 klase , Aleksandrija Līduma (10.b2 klase) Ieskaite jā…" at bounding box center [648, 357] width 974 height 1158
click at [217, 131] on link "3. daļa - Mājas darbs" at bounding box center [265, 134] width 144 height 20
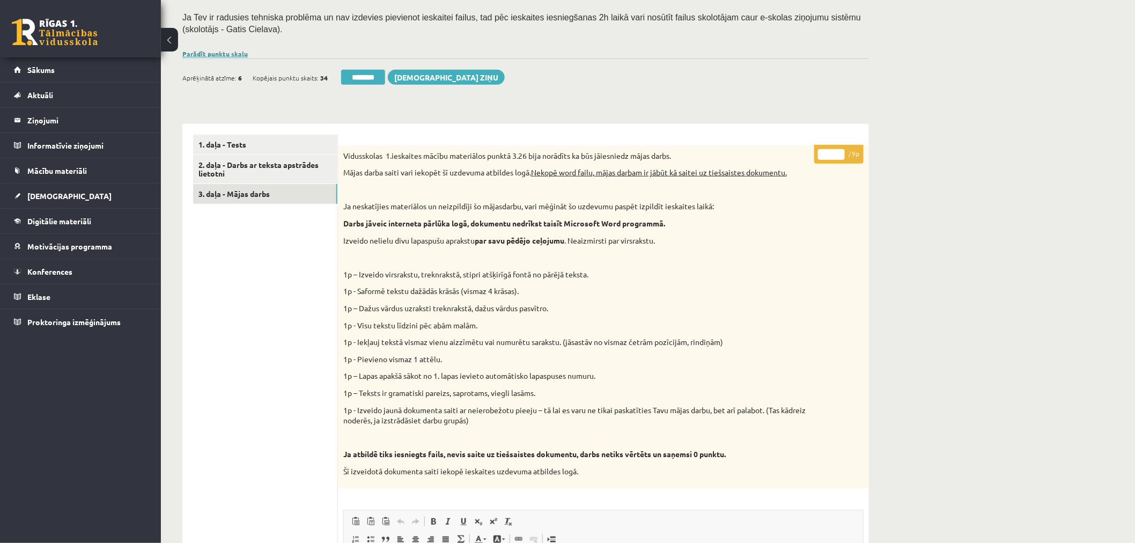
scroll to position [0, 0]
click at [223, 51] on link "Parādīt punktu skalu" at bounding box center [214, 53] width 65 height 9
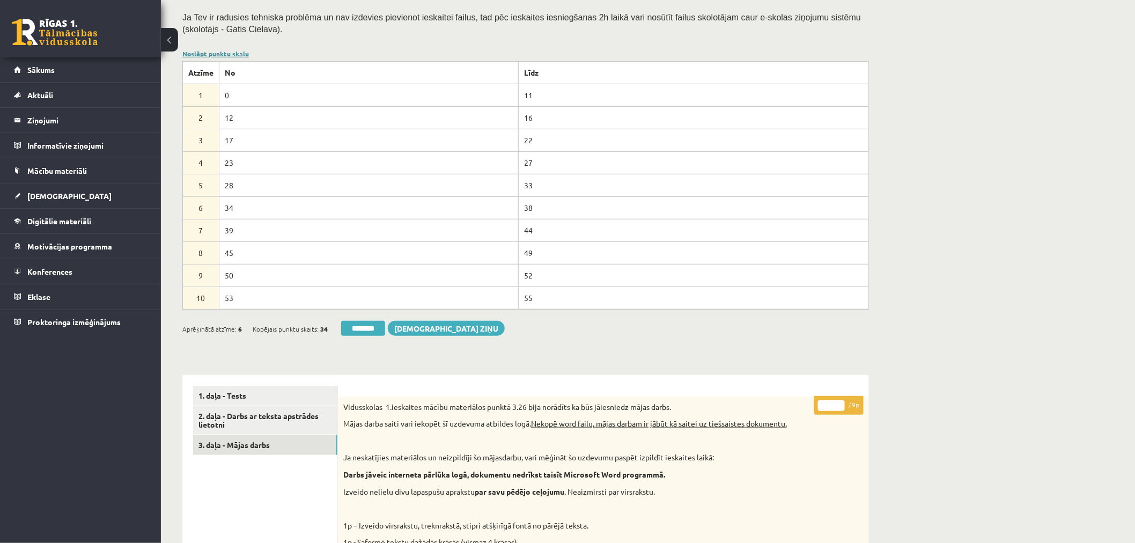
click at [223, 51] on link "Noslēpt punktu skalu" at bounding box center [215, 53] width 67 height 9
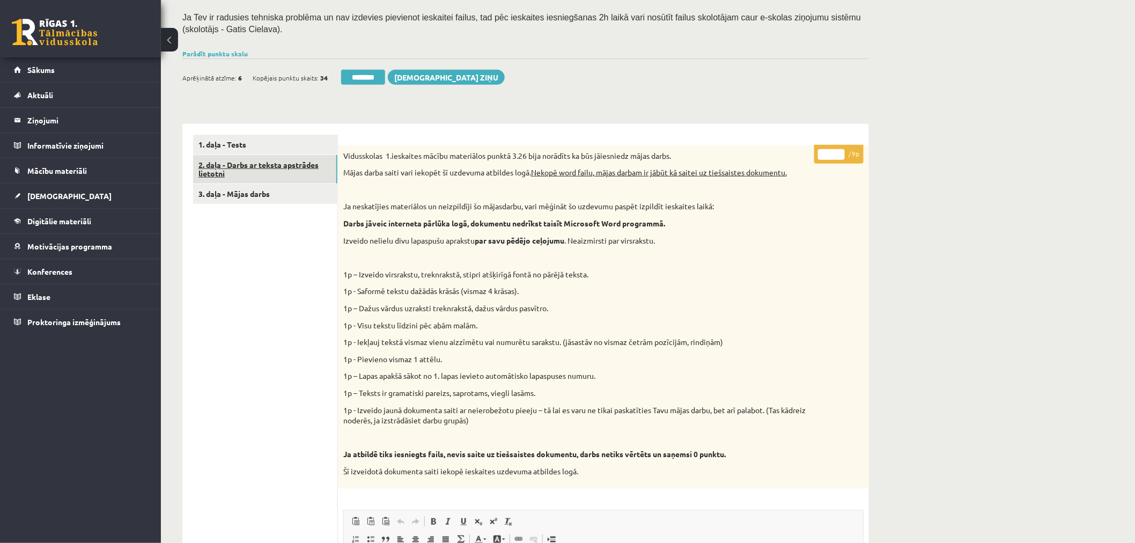
click at [284, 166] on link "2. daļa - Darbs ar teksta apstrādes lietotni" at bounding box center [265, 169] width 144 height 29
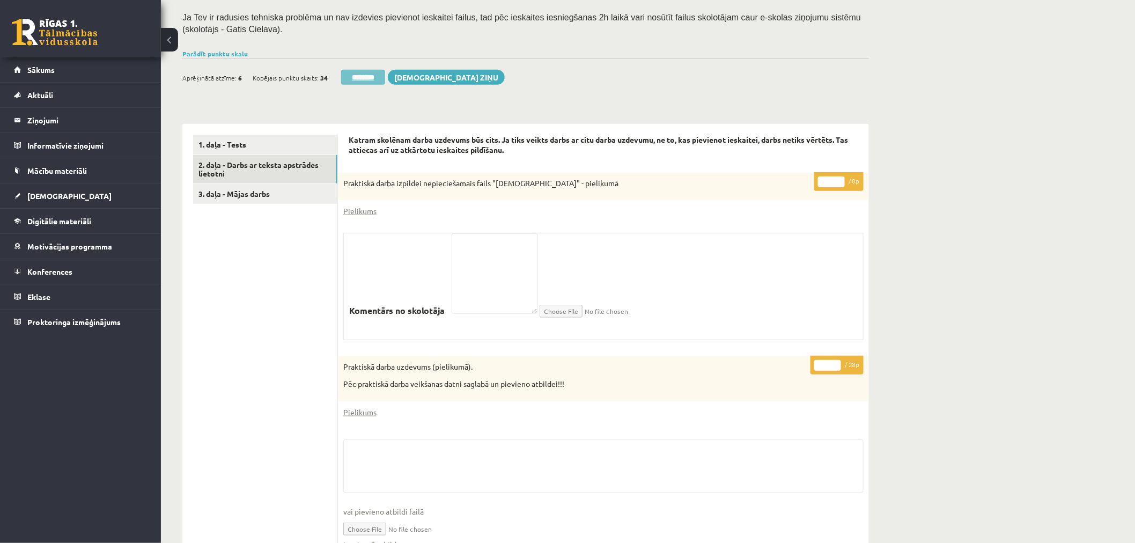
click at [364, 76] on input "********" at bounding box center [363, 77] width 44 height 15
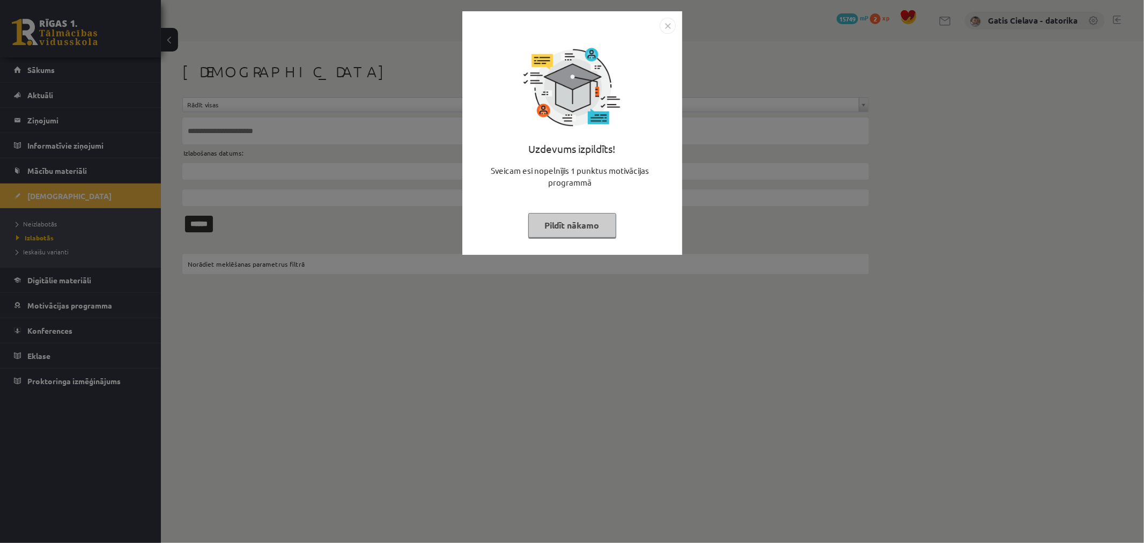
click at [560, 223] on button "Pildīt nākamo" at bounding box center [572, 225] width 88 height 25
